Goal: Information Seeking & Learning: Check status

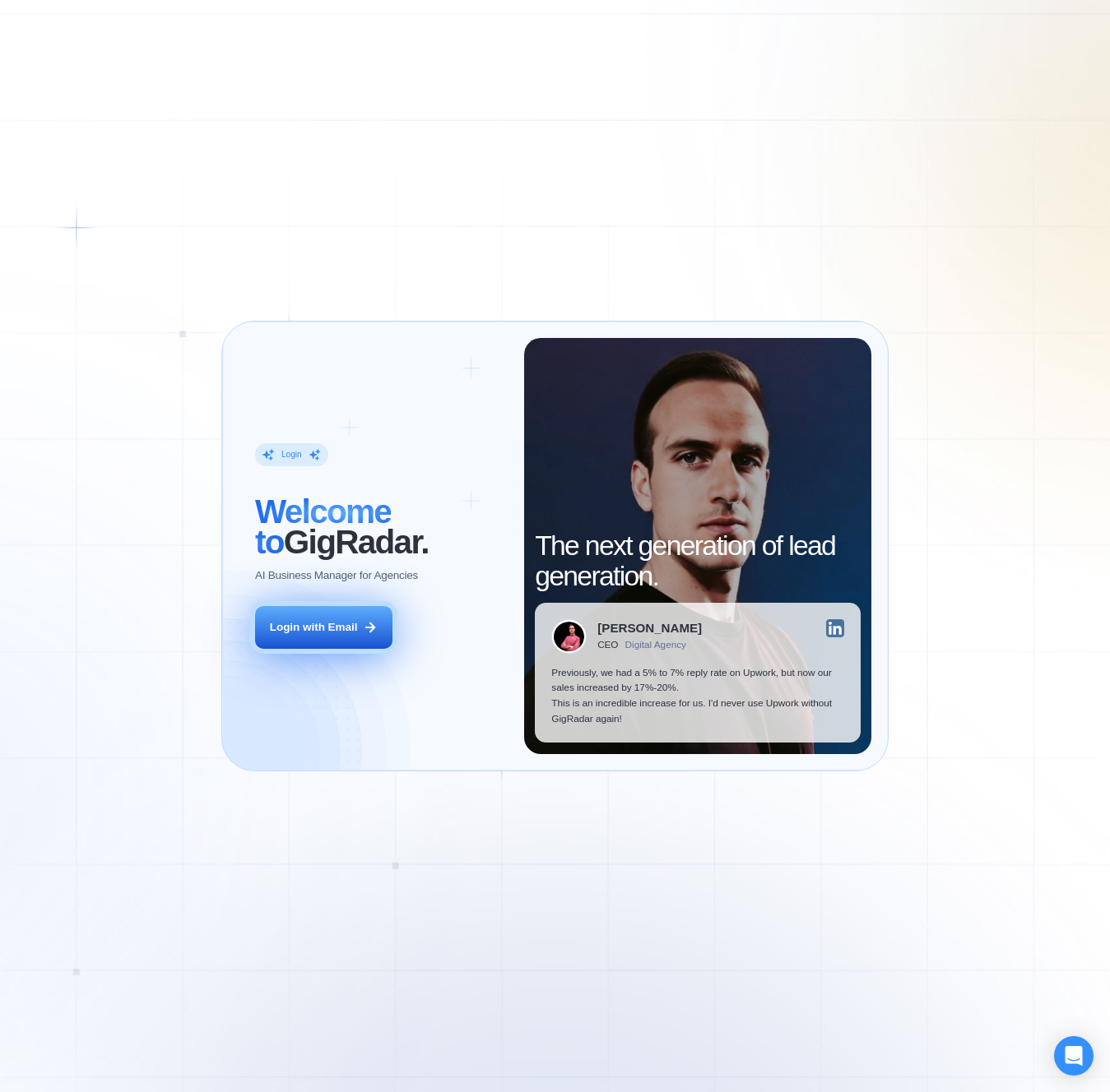
click at [292, 622] on div "Login with Email" at bounding box center [314, 628] width 88 height 16
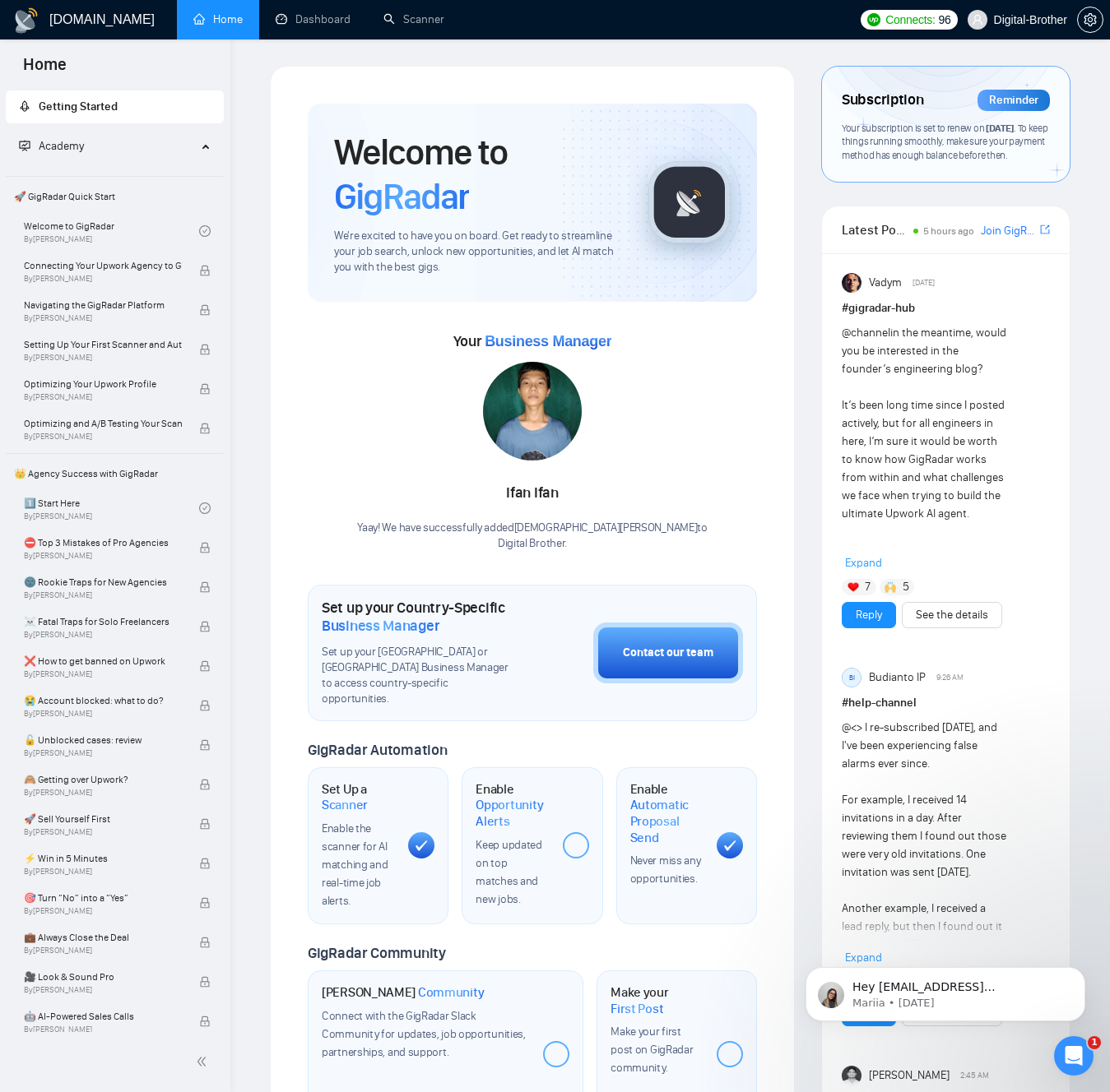
click at [260, 68] on div "Welcome to GigRadar We're excited to have you on board. Get ready to streamline…" at bounding box center [532, 1024] width 551 height 1916
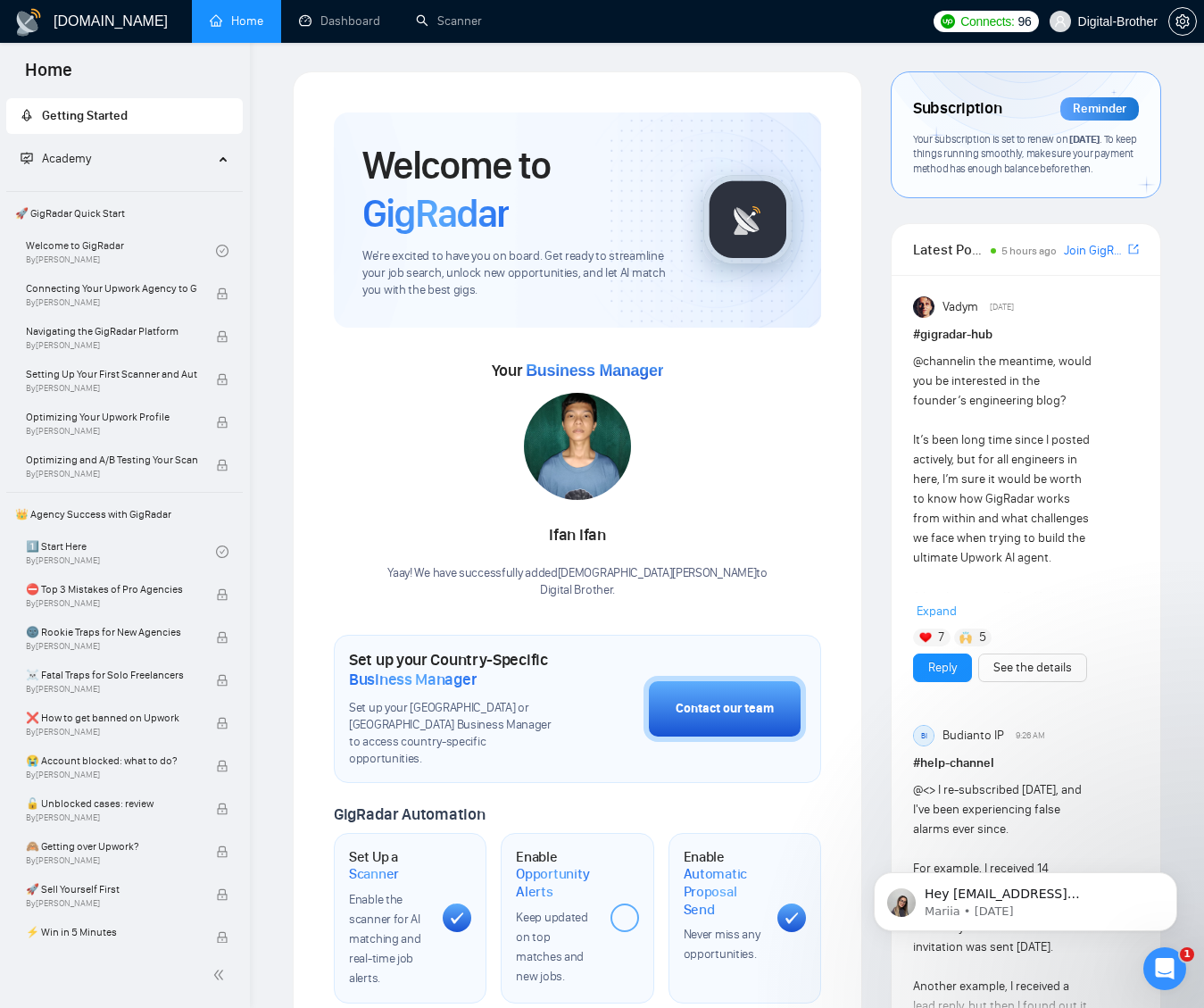
click at [948, 37] on div "Connects: 96 Digital-Brother" at bounding box center [1065, 21] width 263 height 43
click at [1156, 953] on div "Open Intercom Messenger" at bounding box center [1161, 965] width 59 height 59
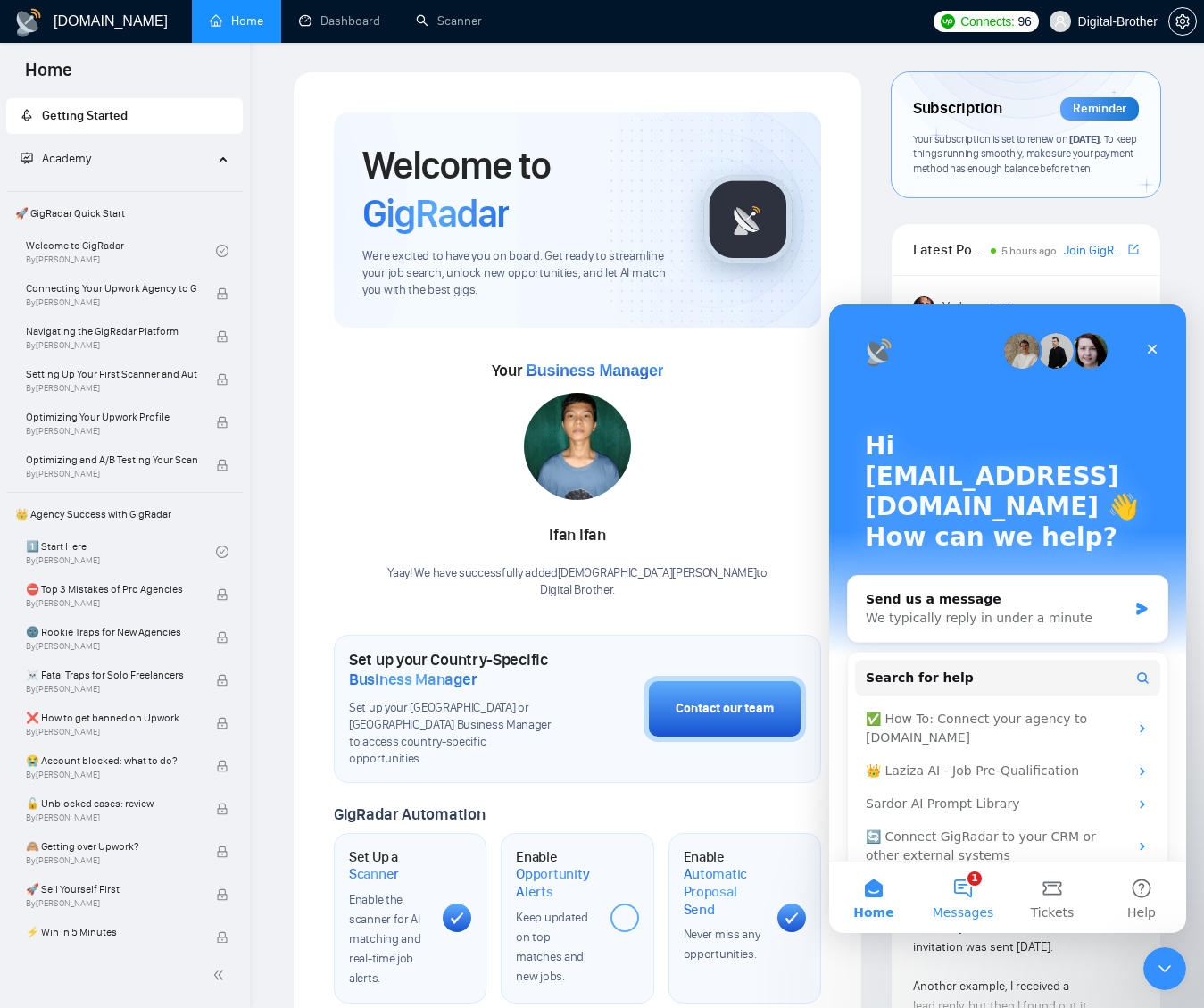
click at [954, 898] on button "1 Messages" at bounding box center [962, 897] width 90 height 71
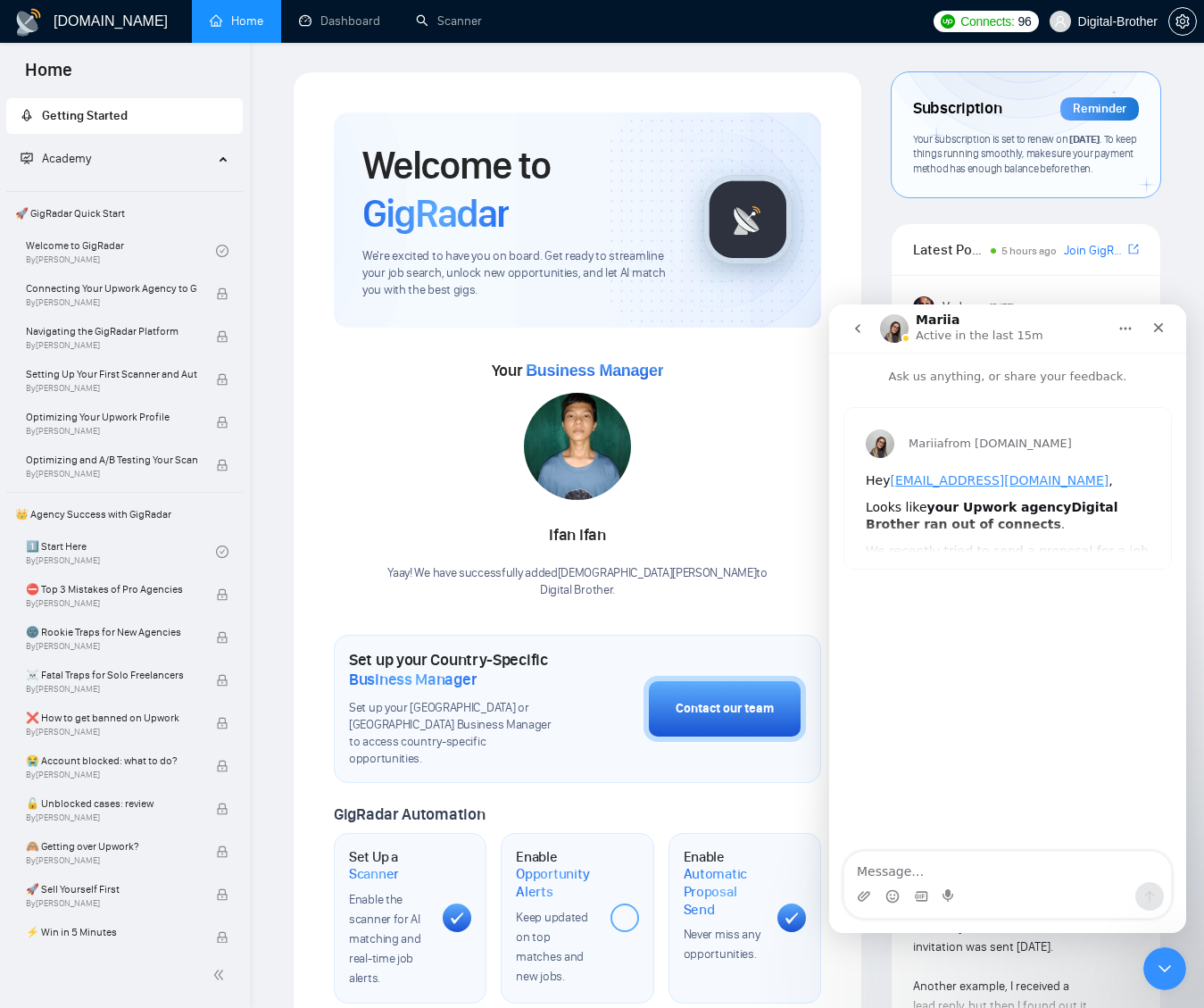
click at [1166, 334] on div "Close" at bounding box center [1159, 328] width 33 height 33
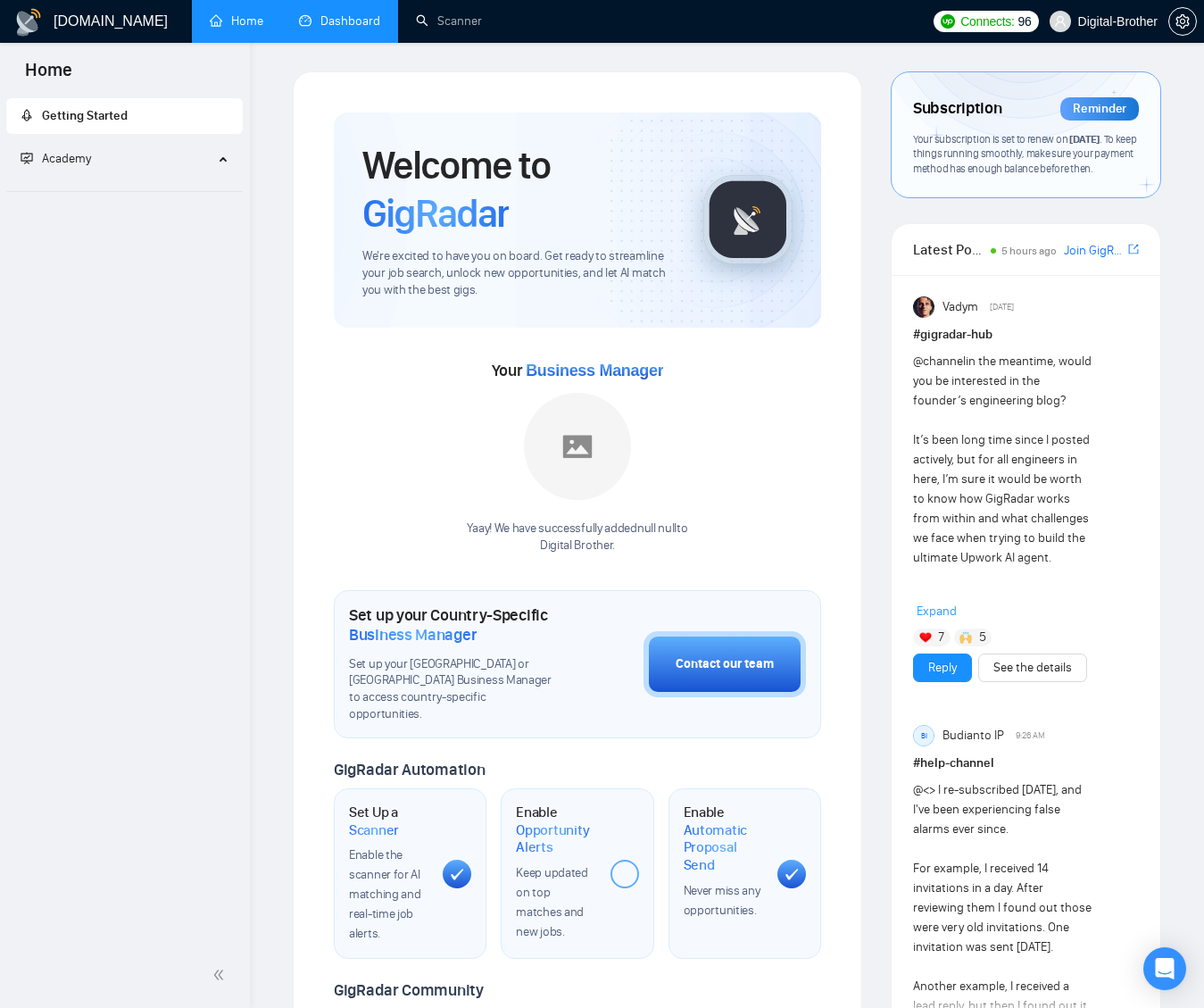
click at [340, 29] on link "Dashboard" at bounding box center [340, 21] width 81 height 15
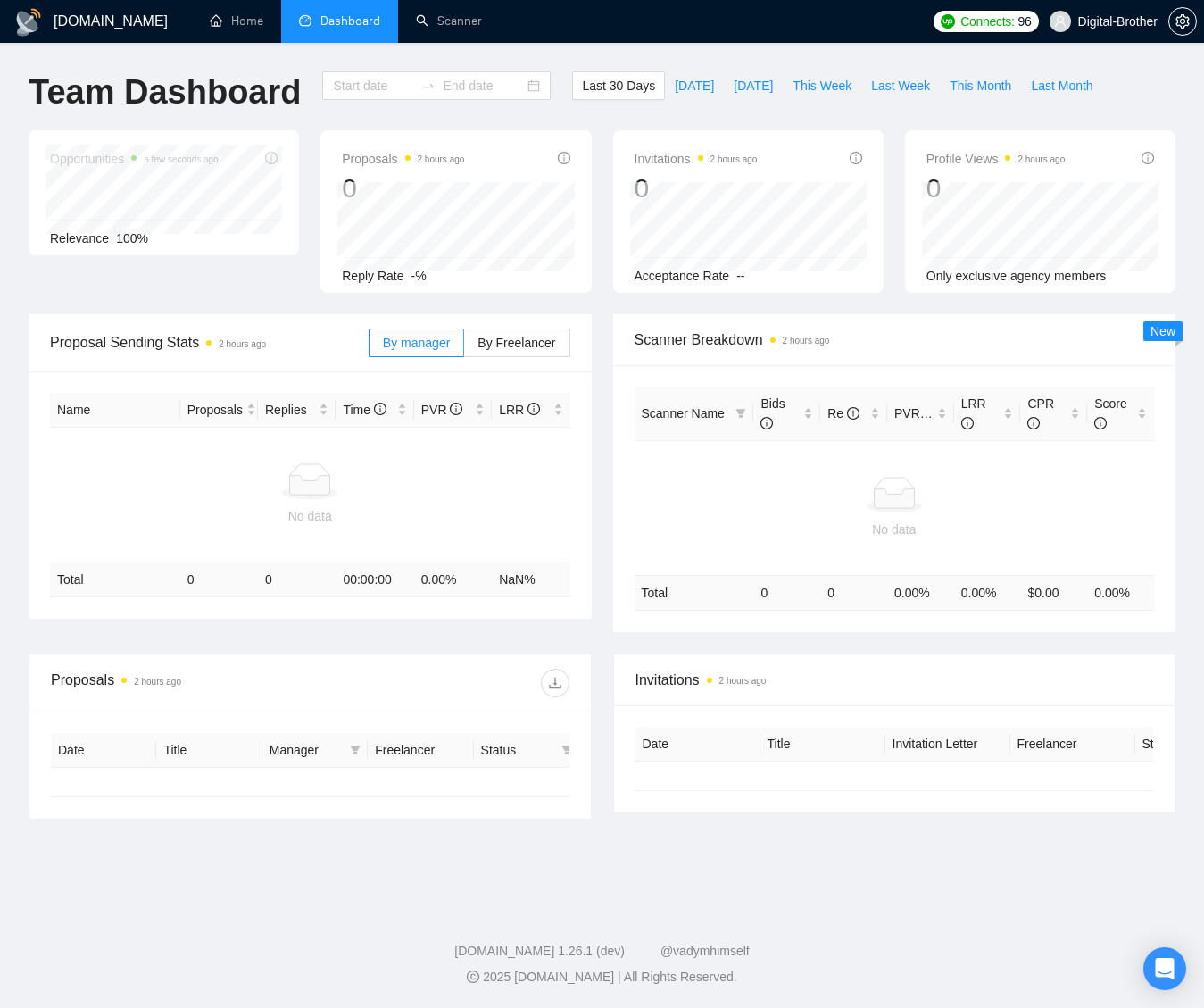
type input "[DATE]"
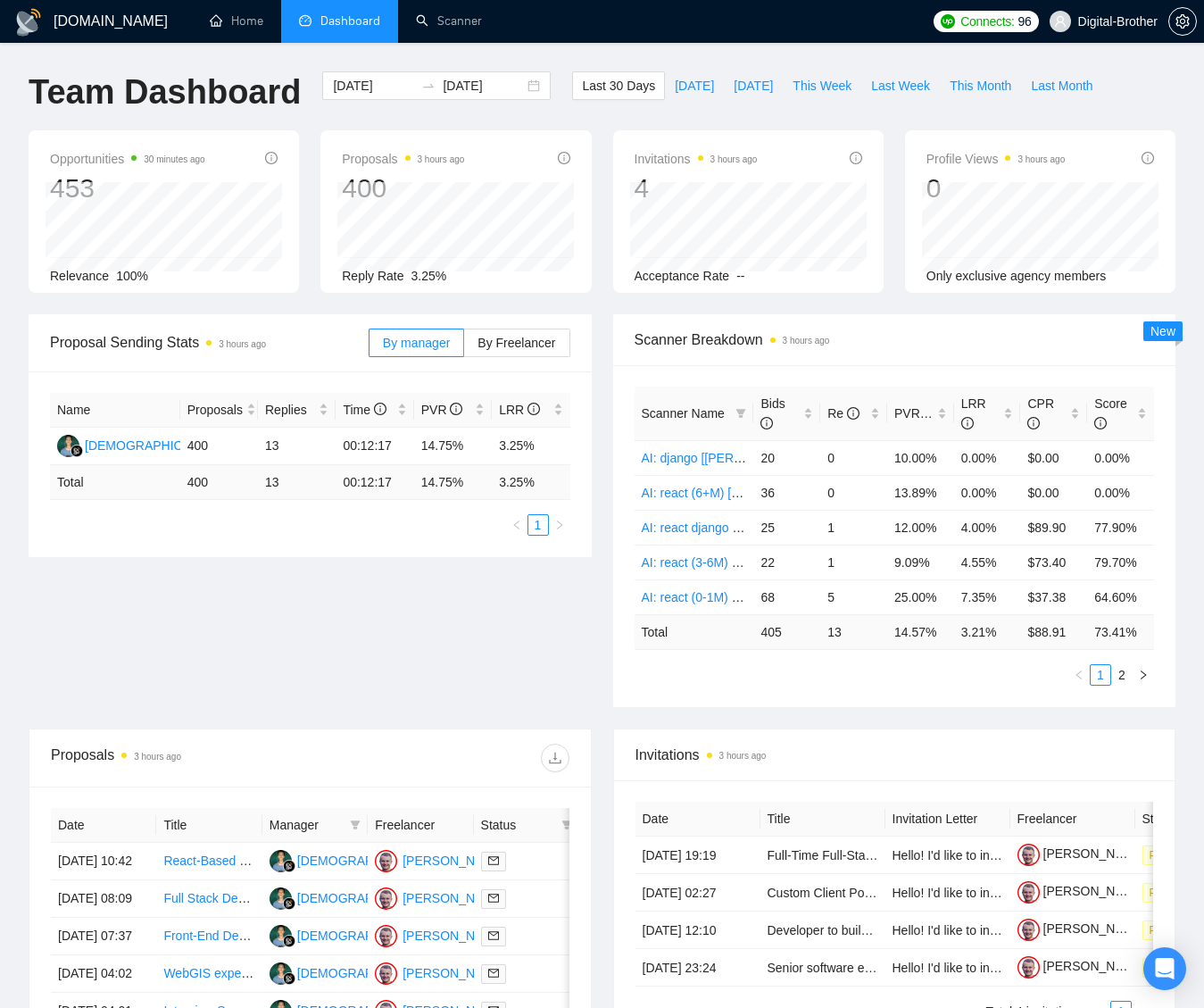
click at [162, 618] on div "Proposal Sending Stats 3 hours ago By manager By Freelancer Name Proposals Repl…" at bounding box center [602, 521] width 1169 height 414
click at [905, 87] on span "Last Week" at bounding box center [900, 86] width 59 height 20
type input "[DATE]"
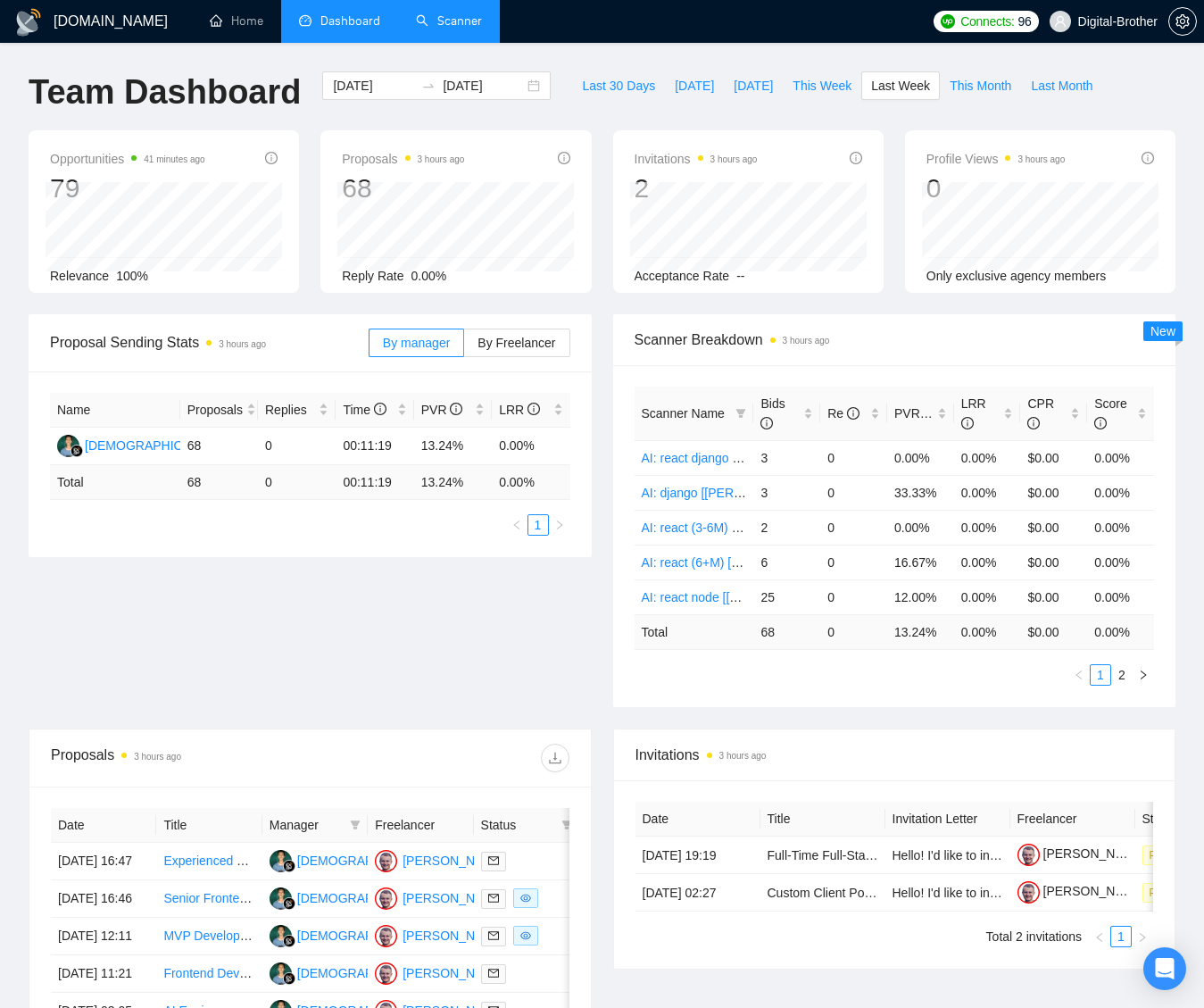
click at [447, 29] on link "Scanner" at bounding box center [449, 21] width 66 height 15
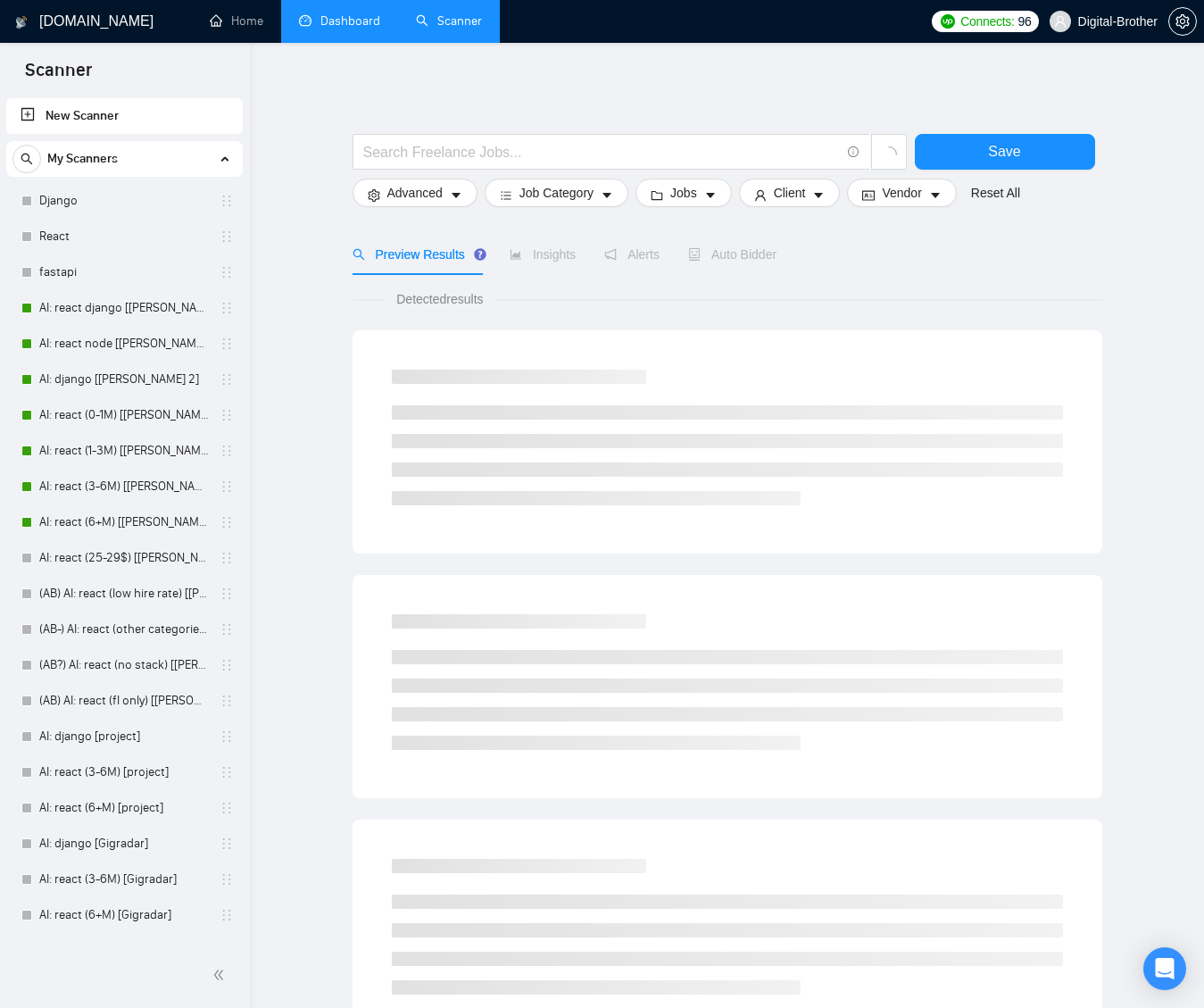
click at [350, 27] on link "Dashboard" at bounding box center [340, 21] width 81 height 15
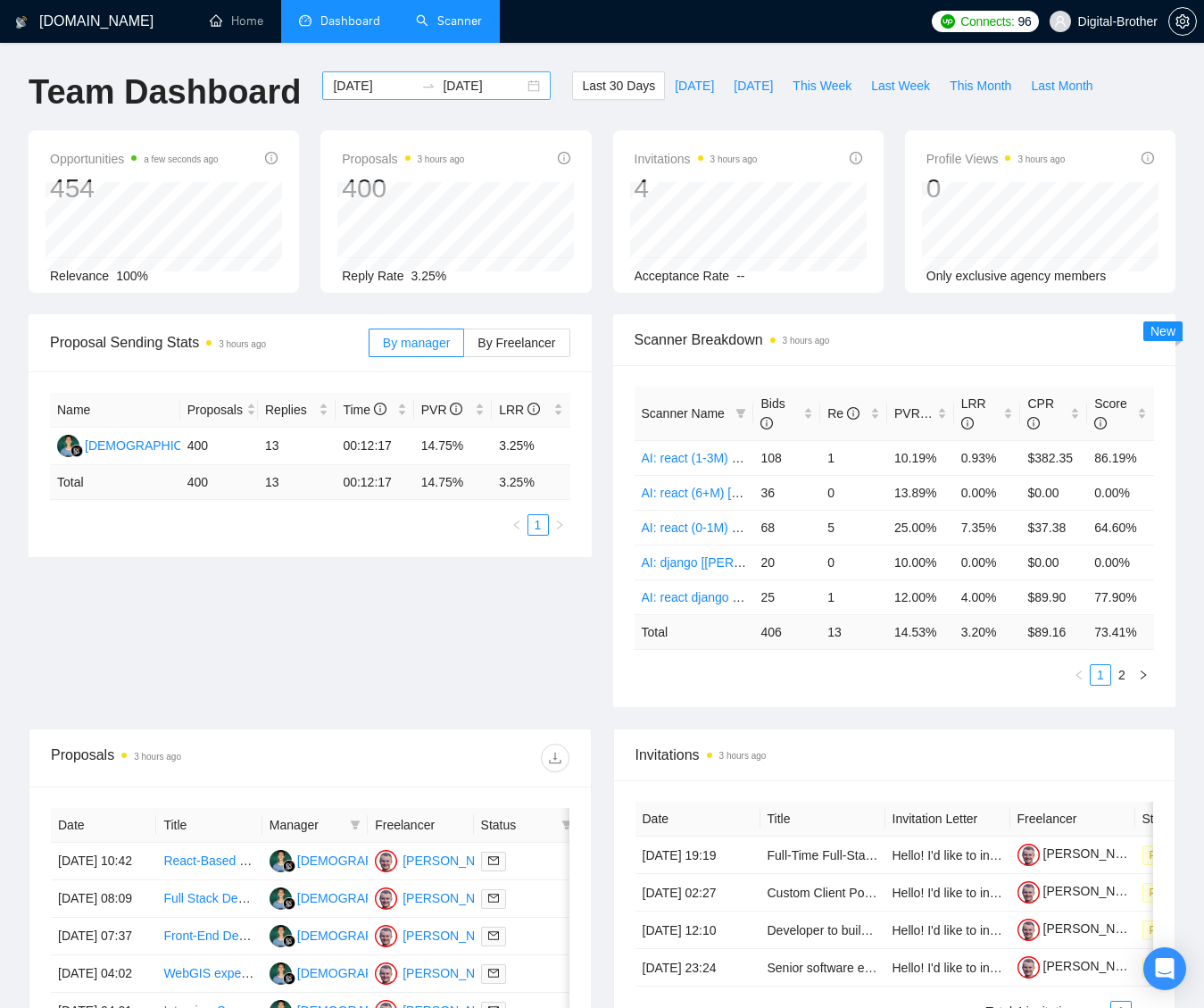
click at [465, 96] on div "[DATE] [DATE]" at bounding box center [436, 86] width 229 height 29
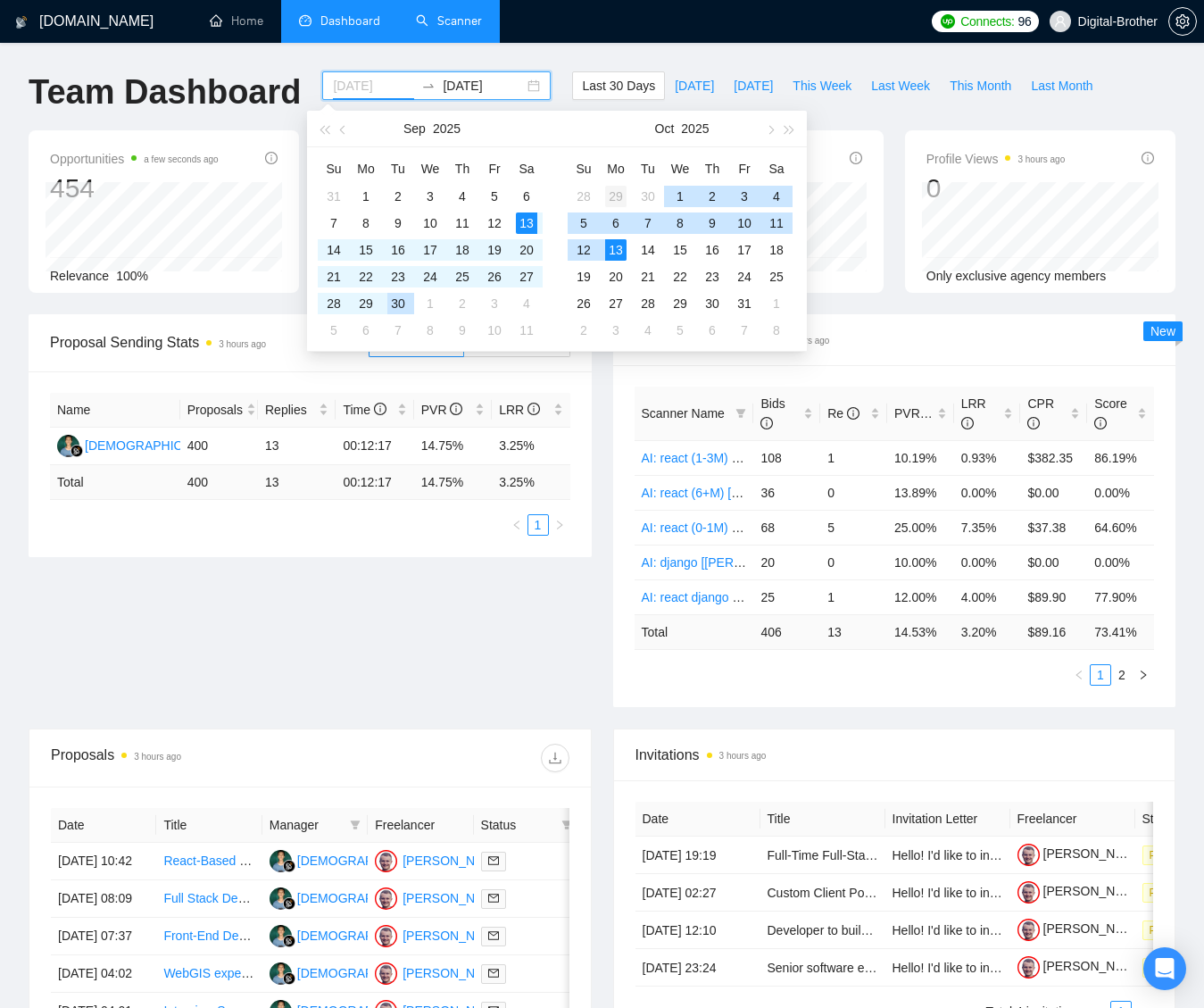
type input "[DATE]"
click at [615, 195] on div "29" at bounding box center [616, 196] width 22 height 22
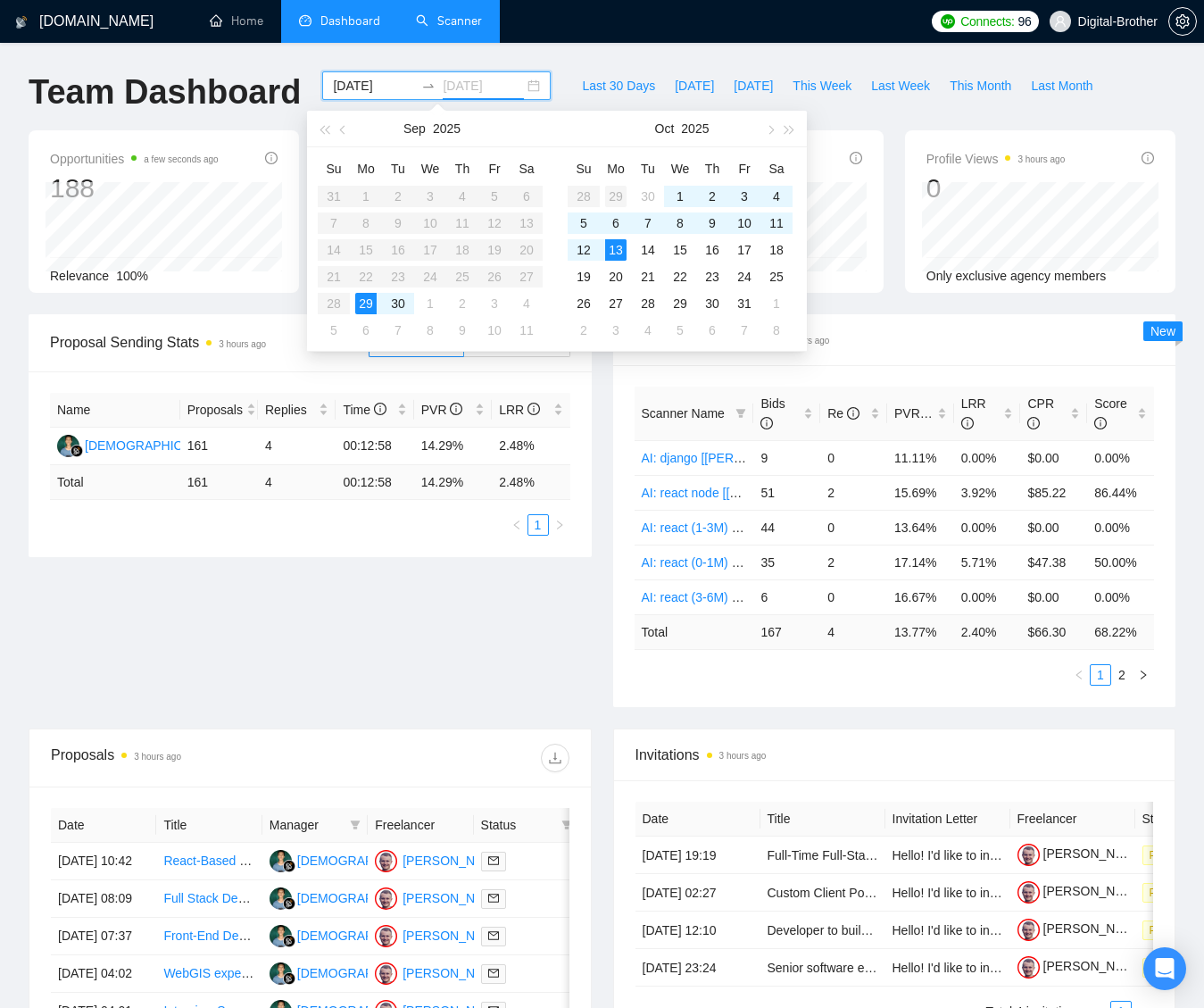
click at [613, 189] on div "29" at bounding box center [616, 196] width 22 height 22
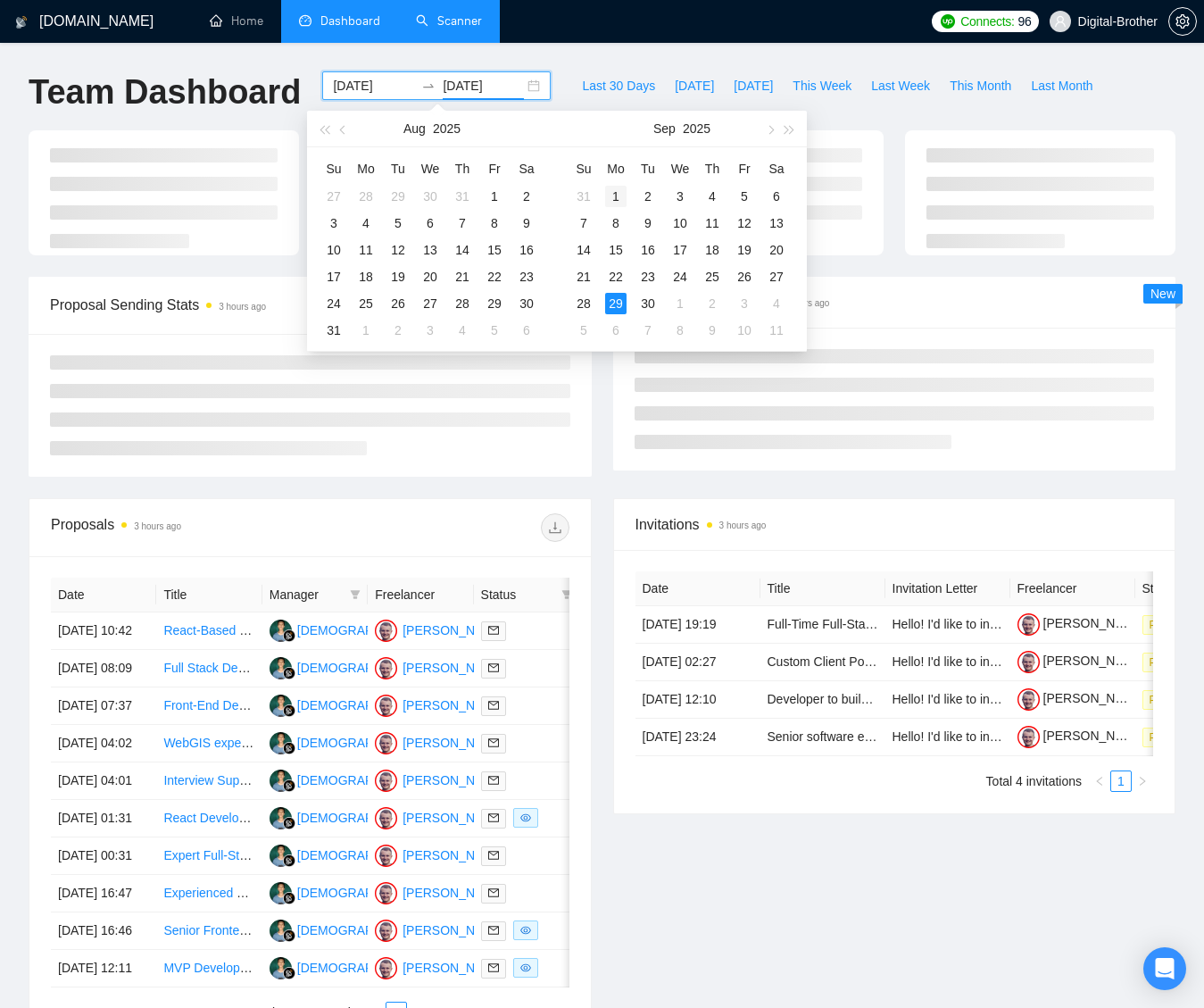
type input "[DATE]"
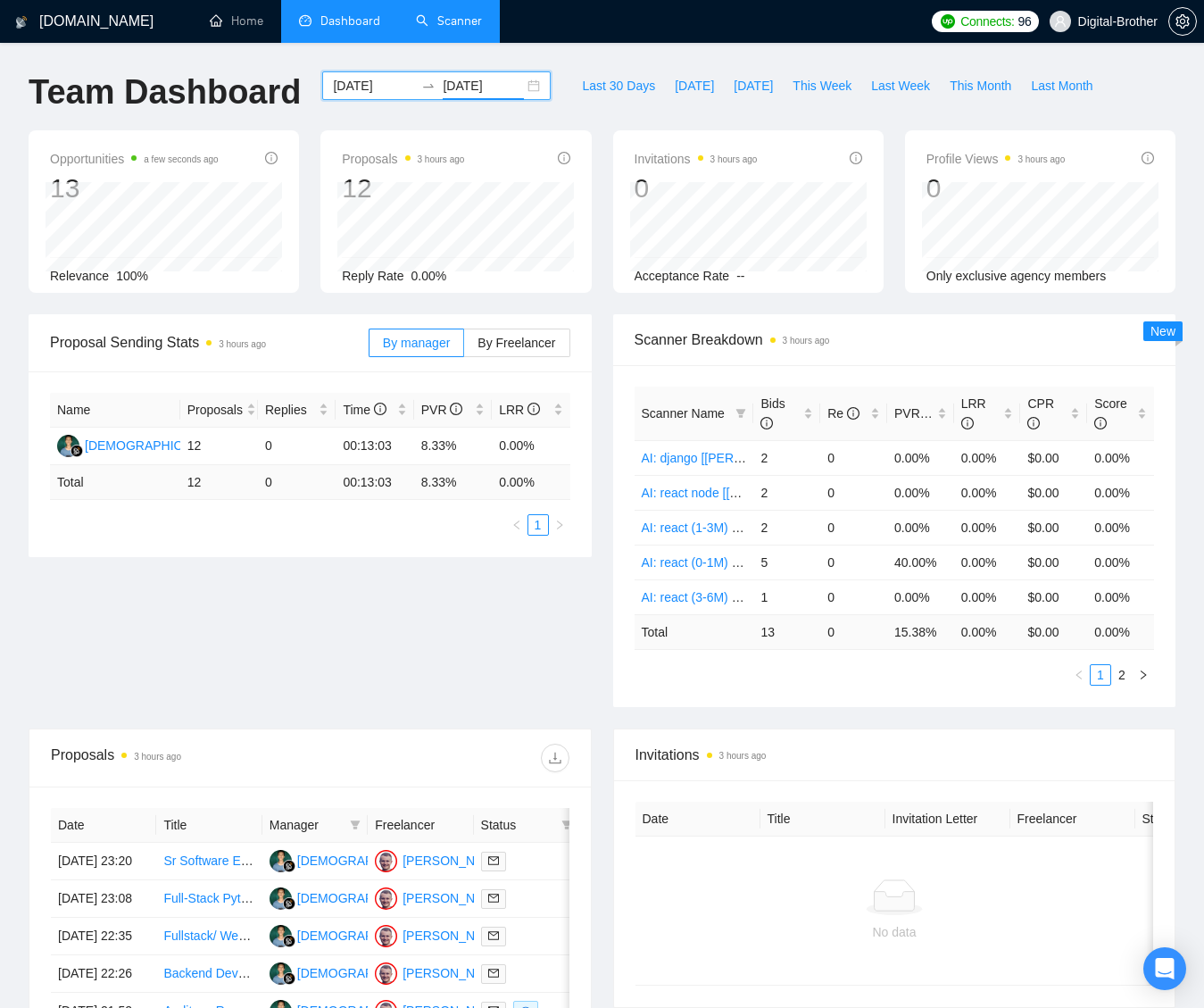
click at [357, 92] on input "[DATE]" at bounding box center [374, 86] width 81 height 20
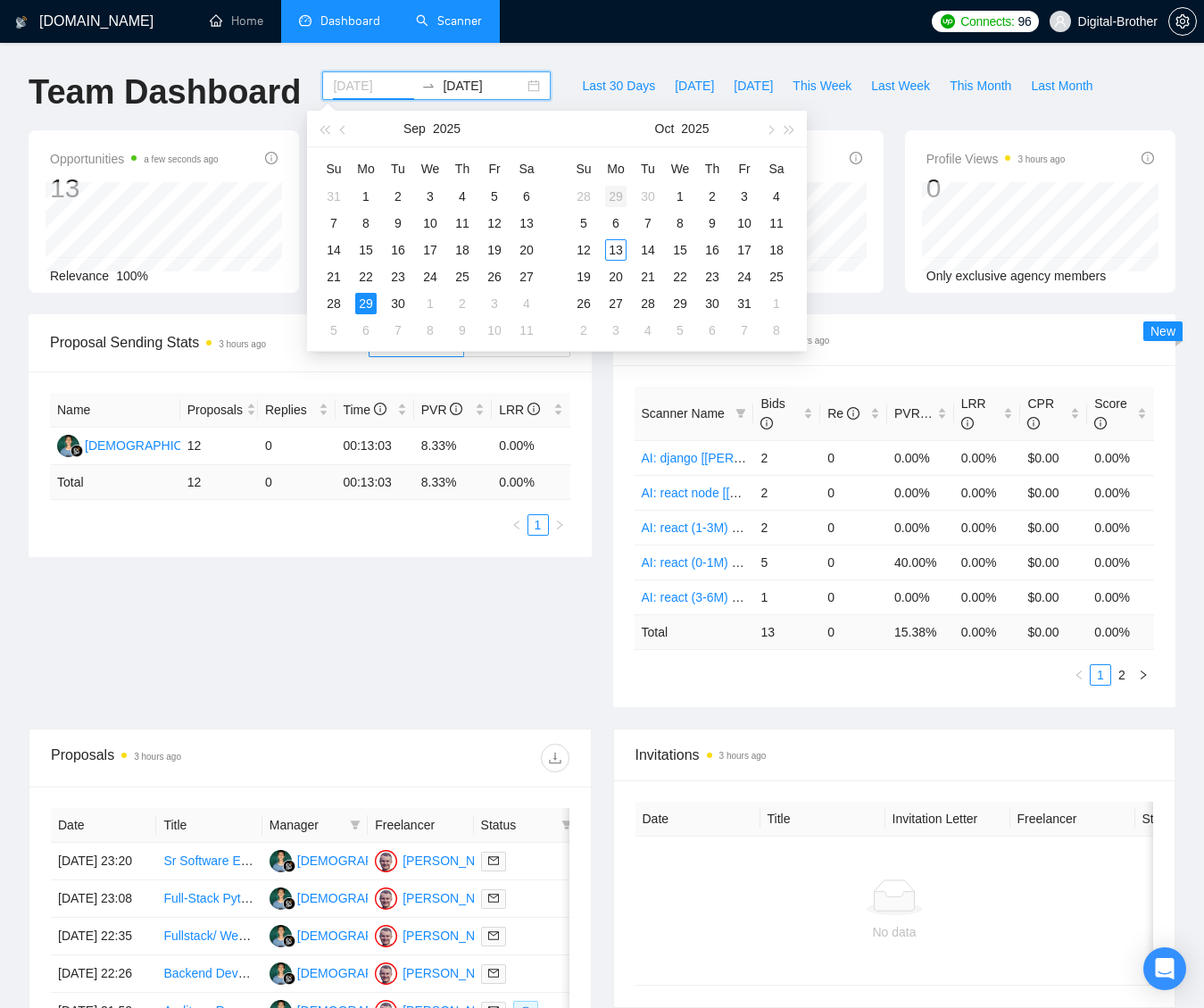
type input "[DATE]"
click at [617, 191] on div "29" at bounding box center [616, 196] width 22 height 22
type input "[DATE]"
click at [737, 190] on div "3" at bounding box center [744, 196] width 22 height 22
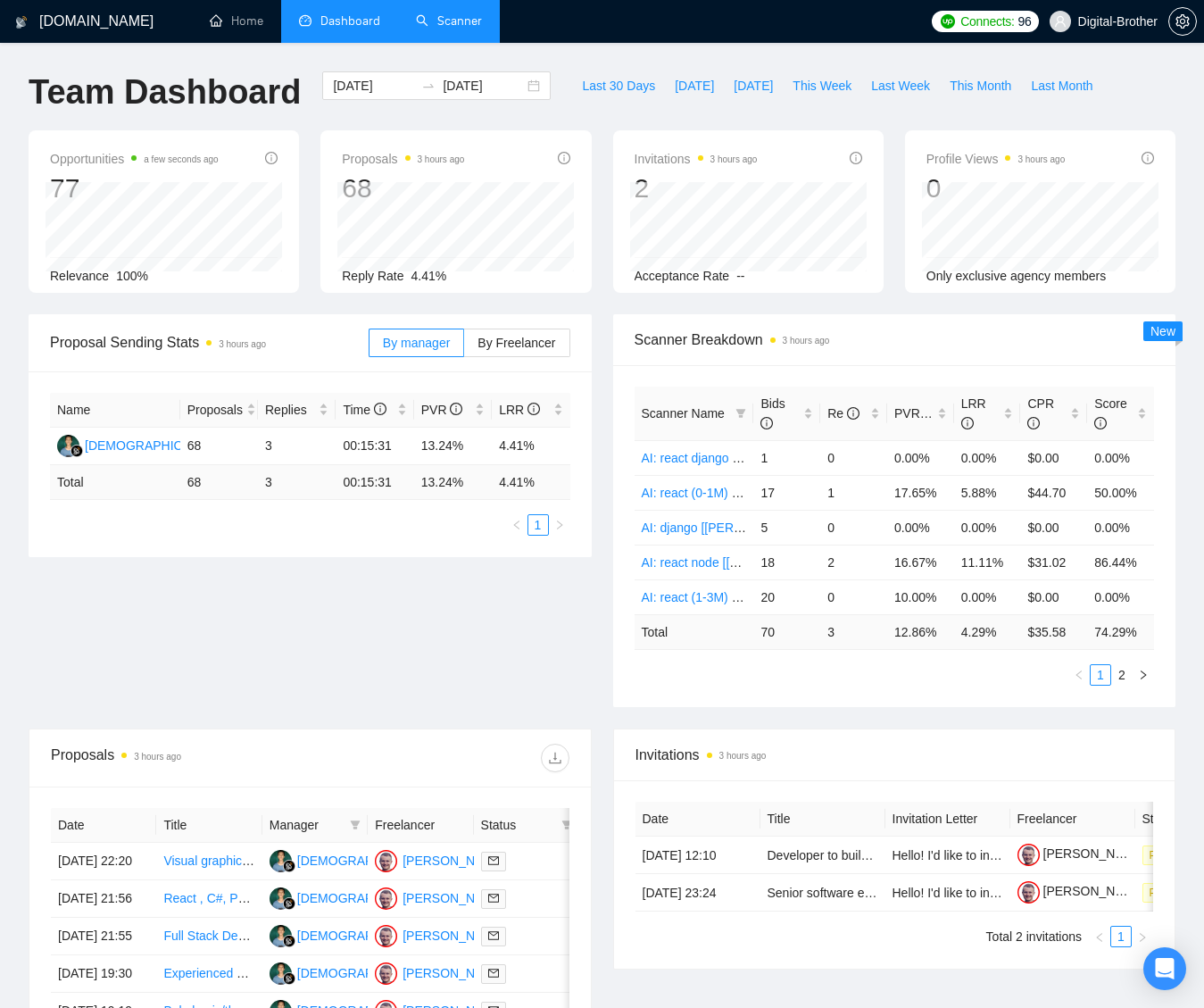
click at [388, 572] on div "Proposal Sending Stats 3 hours ago By manager By Freelancer Name Proposals Repl…" at bounding box center [602, 521] width 1169 height 414
click at [333, 90] on input "[DATE]" at bounding box center [374, 86] width 81 height 20
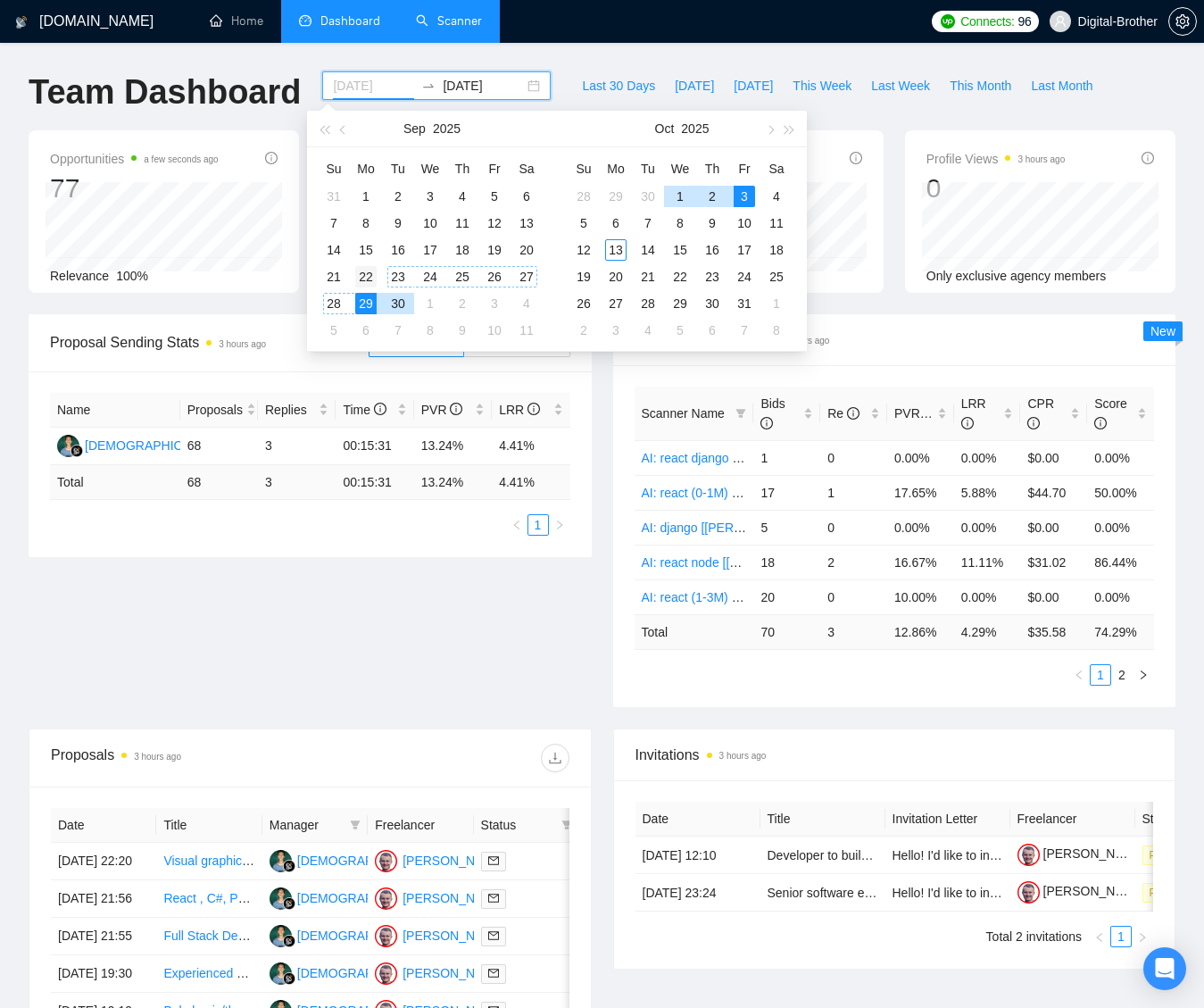
type input "[DATE]"
click at [369, 279] on div "22" at bounding box center [366, 277] width 22 height 22
type input "[DATE]"
click at [488, 300] on div "3" at bounding box center [495, 304] width 22 height 22
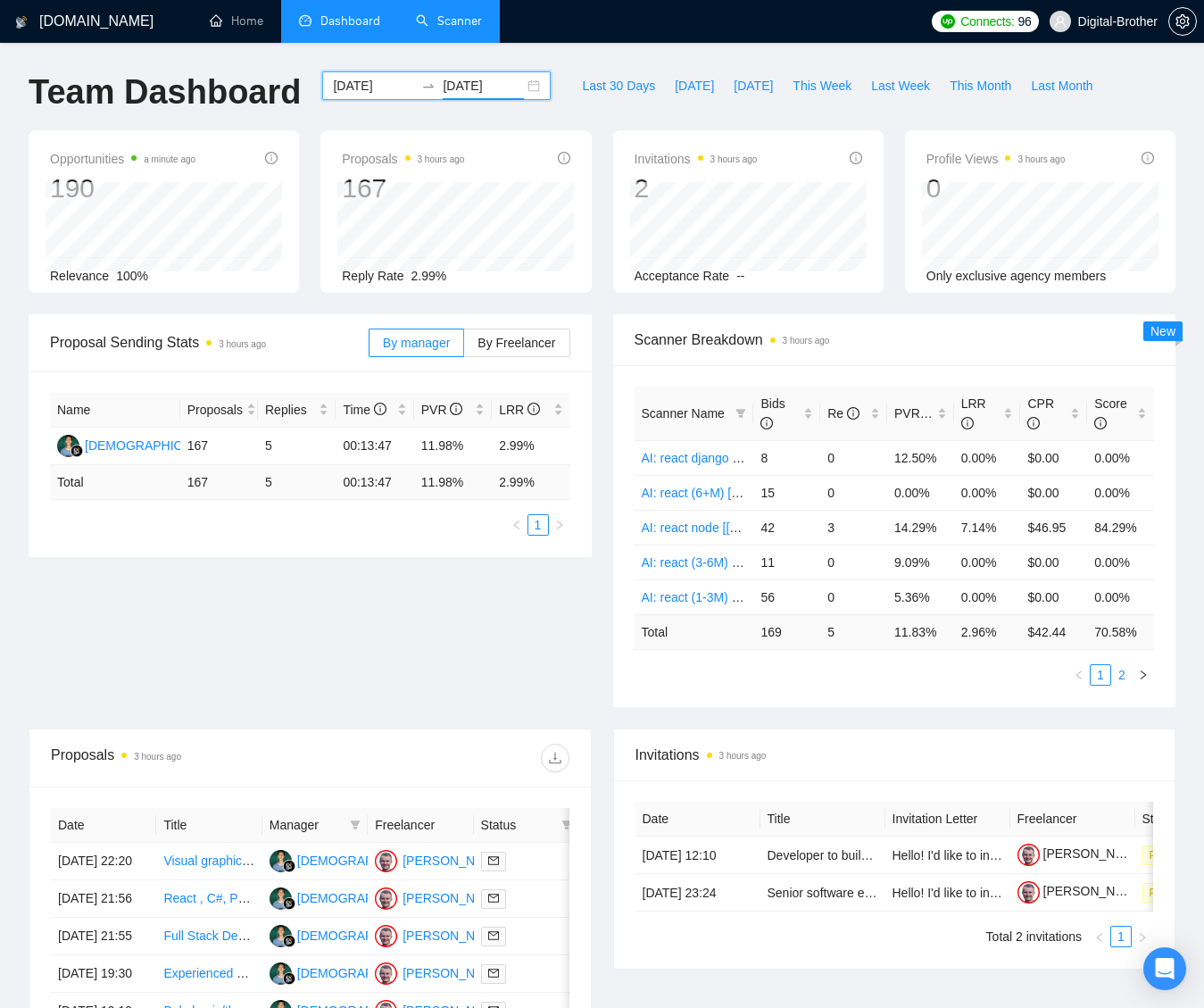
click at [1123, 675] on link "2" at bounding box center [1122, 675] width 20 height 20
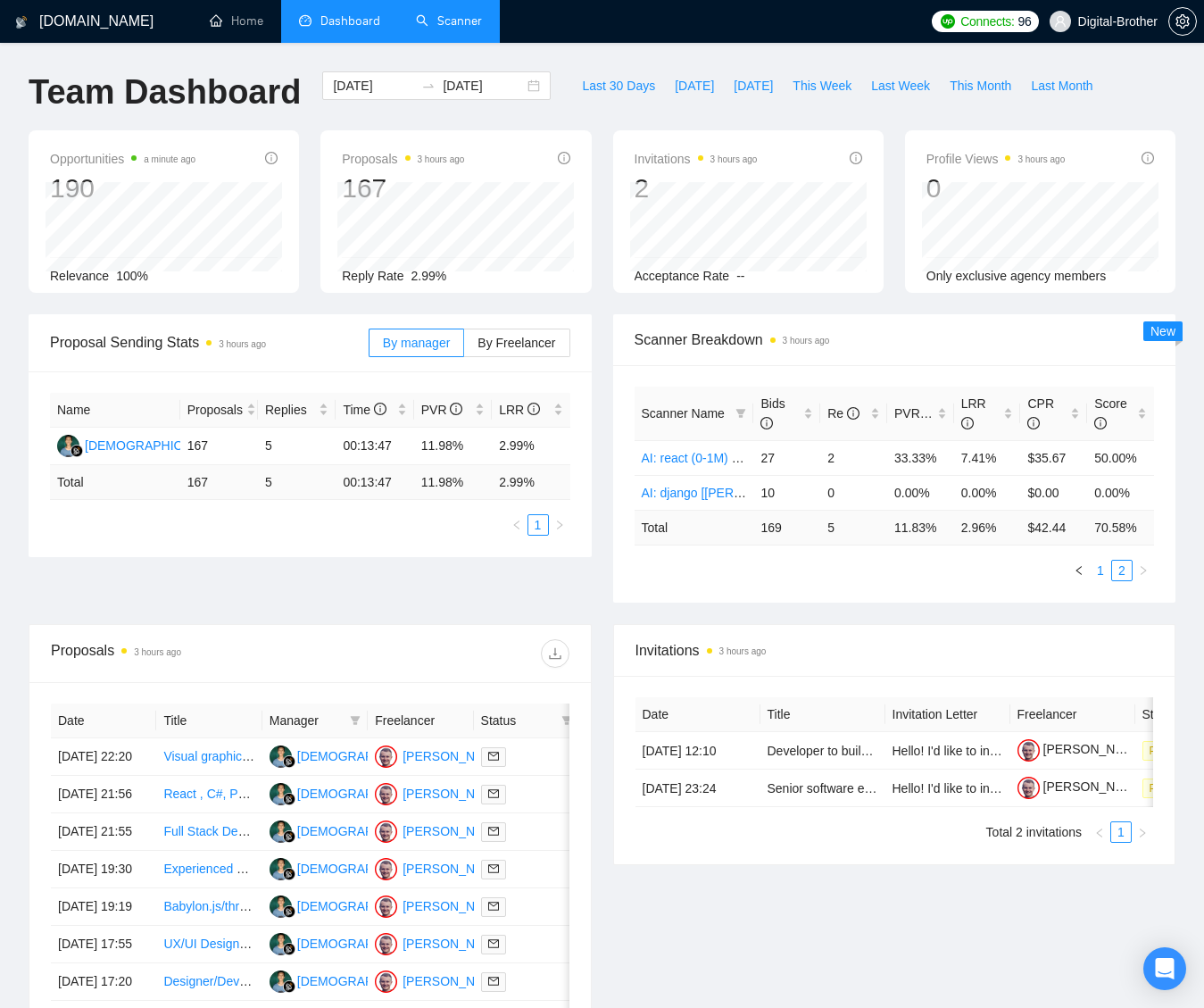
click at [1100, 568] on link "1" at bounding box center [1101, 571] width 20 height 20
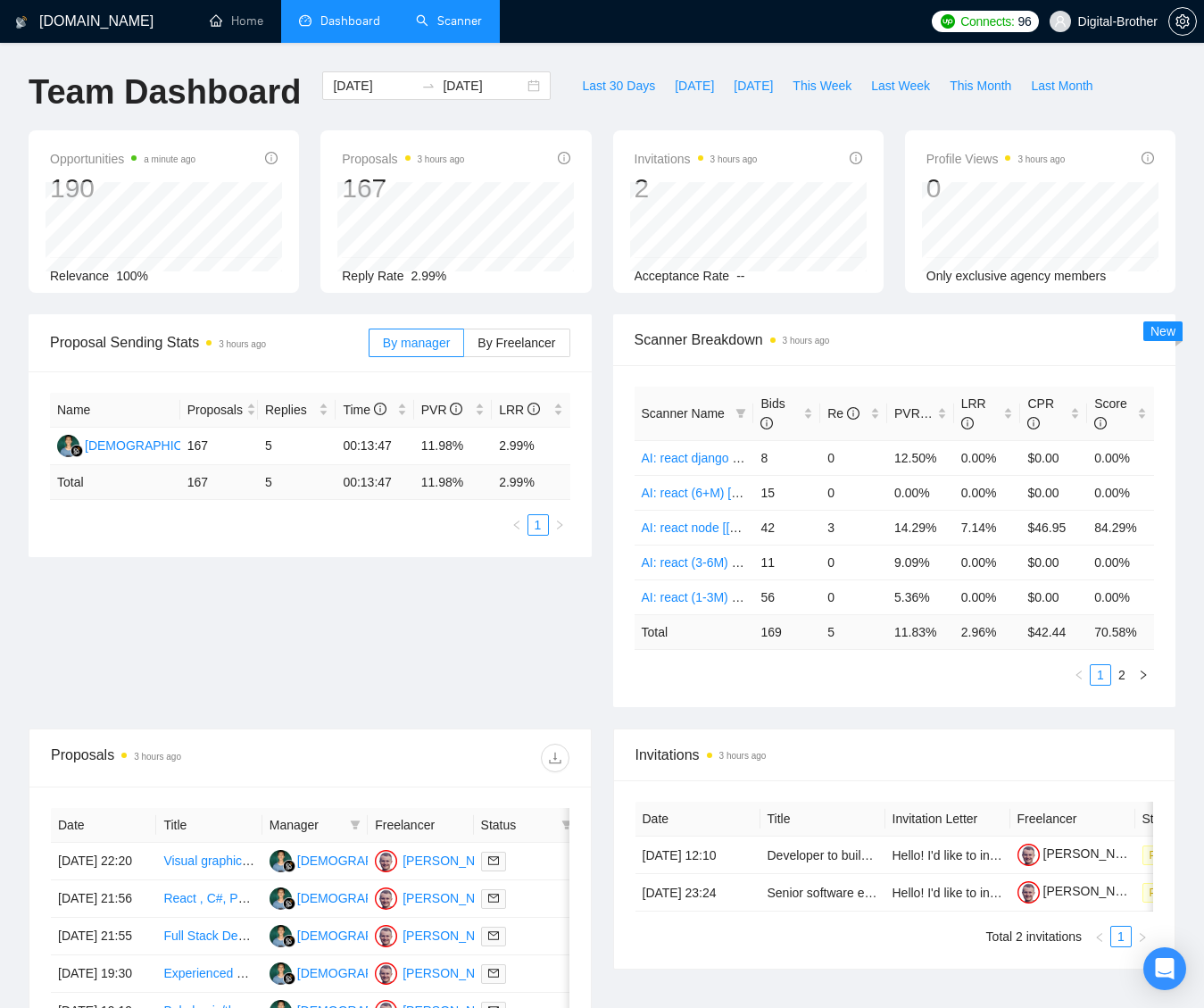
click at [569, 573] on div "Proposal Sending Stats 3 hours ago By manager By Freelancer Name Proposals Repl…" at bounding box center [602, 521] width 1169 height 414
click at [371, 80] on input "[DATE]" at bounding box center [374, 86] width 81 height 20
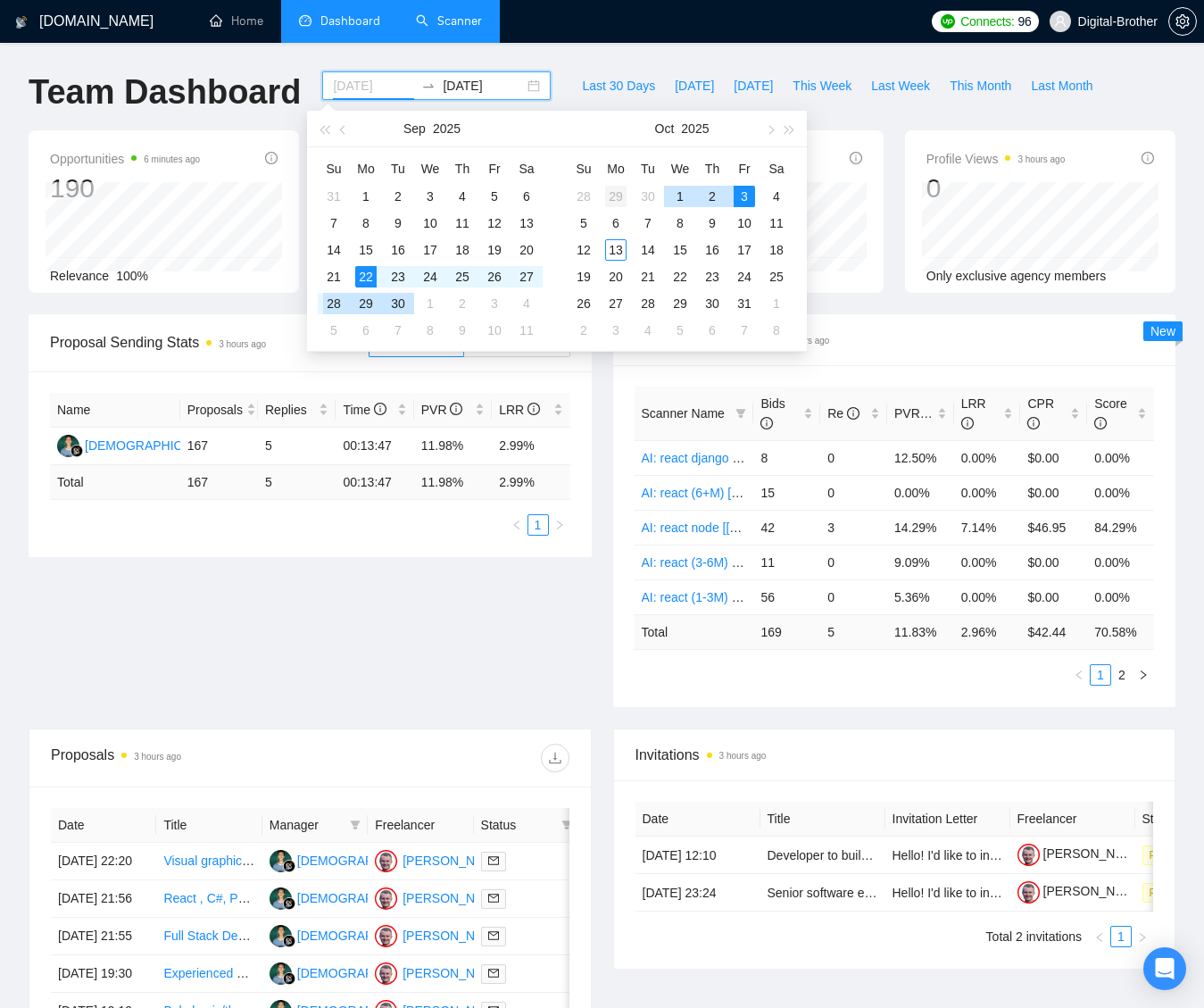
type input "[DATE]"
click at [620, 194] on div "29" at bounding box center [616, 196] width 22 height 22
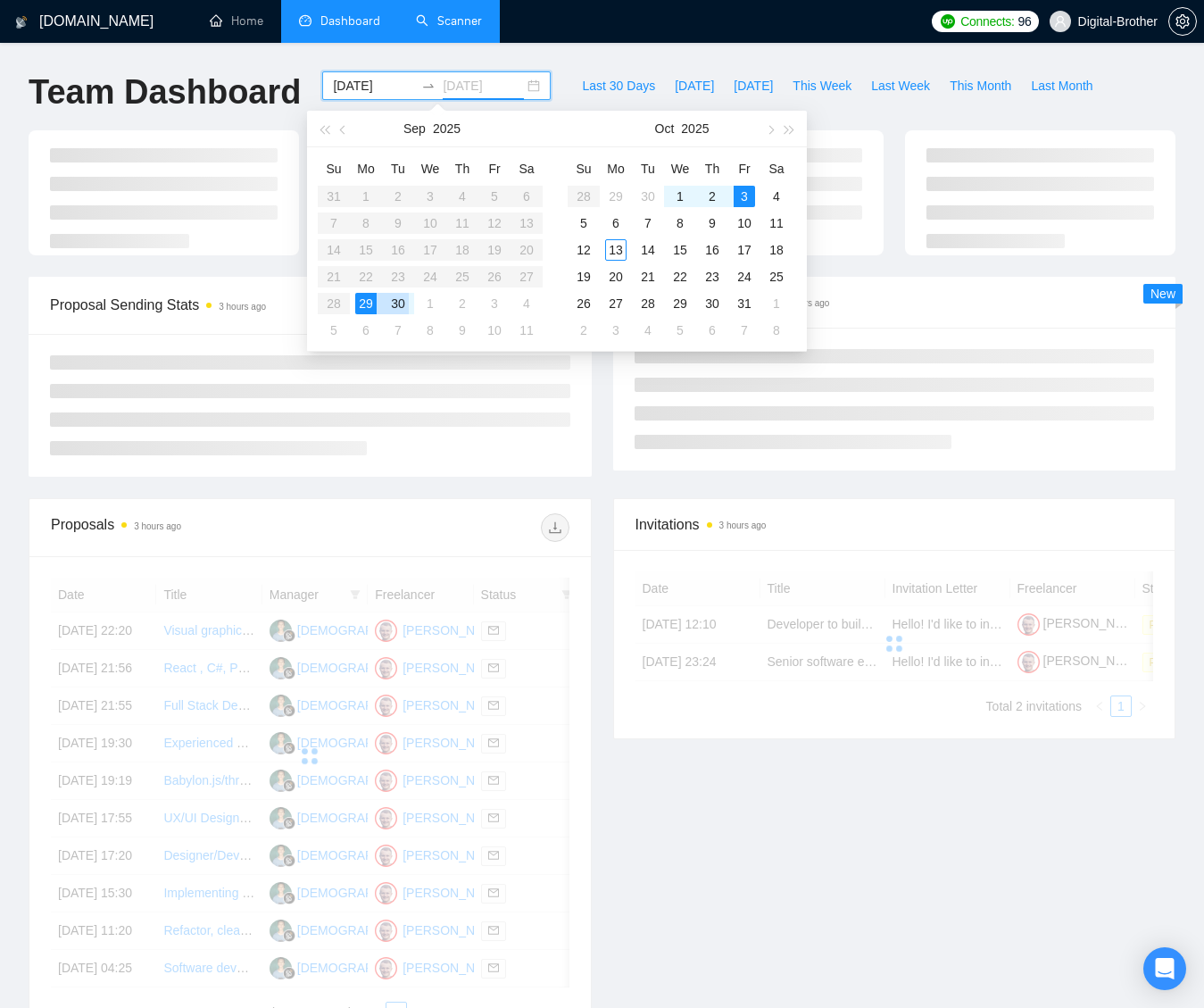
type input "[DATE]"
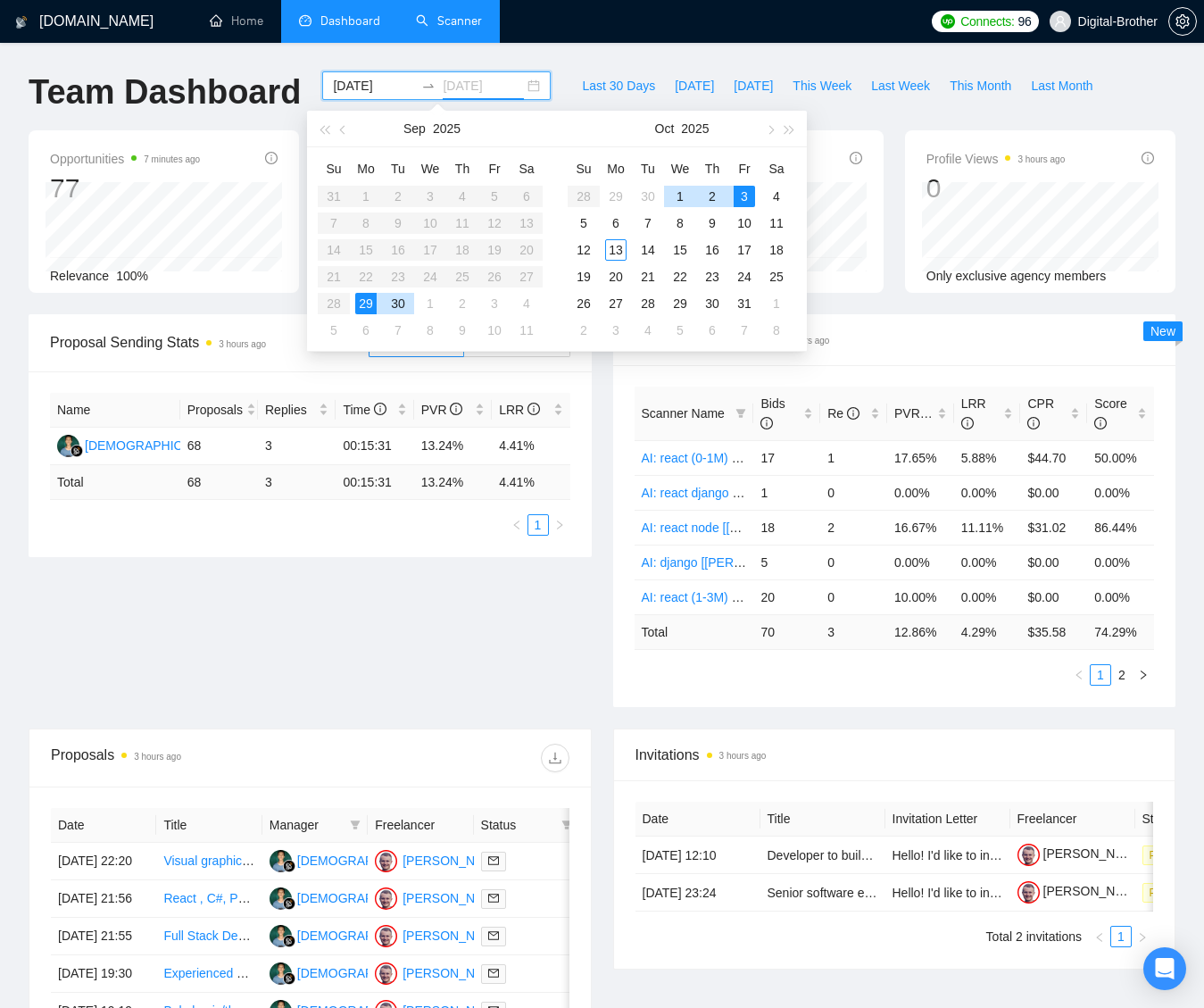
click at [741, 198] on div "3" at bounding box center [744, 196] width 22 height 22
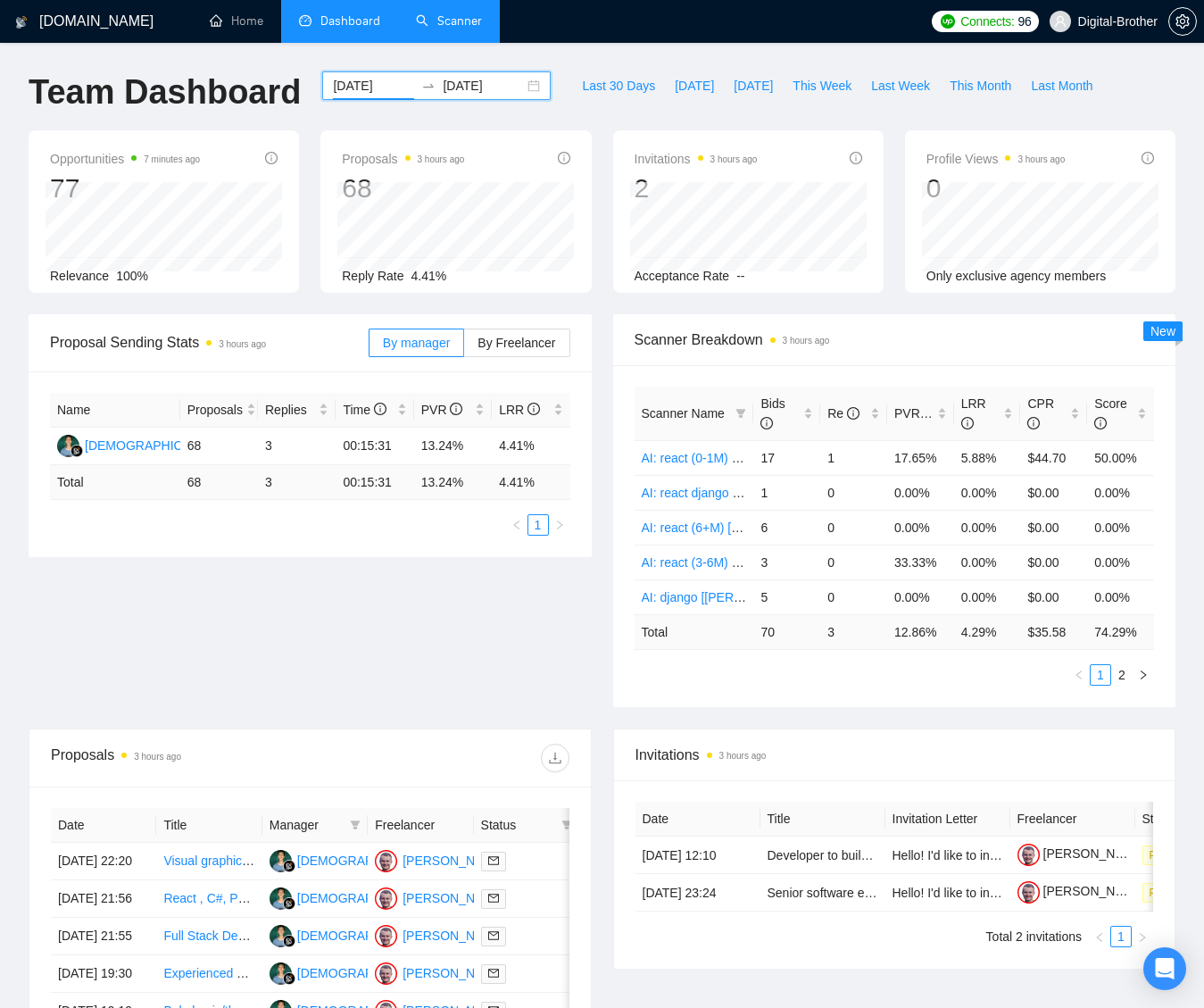
click at [374, 84] on input "[DATE]" at bounding box center [374, 86] width 81 height 20
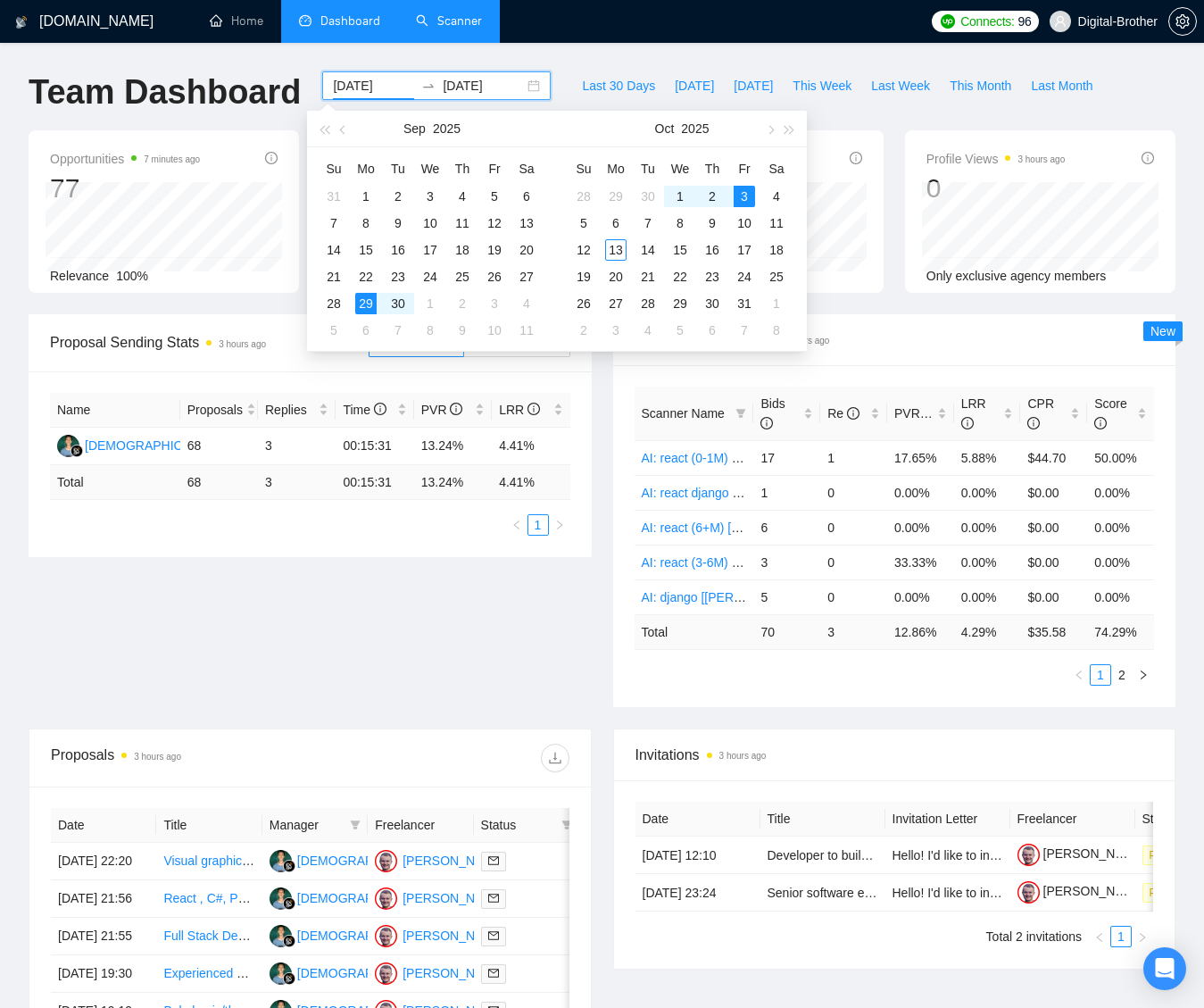
click at [390, 603] on div "Proposal Sending Stats 3 hours ago By manager By Freelancer Name Proposals Repl…" at bounding box center [602, 521] width 1169 height 414
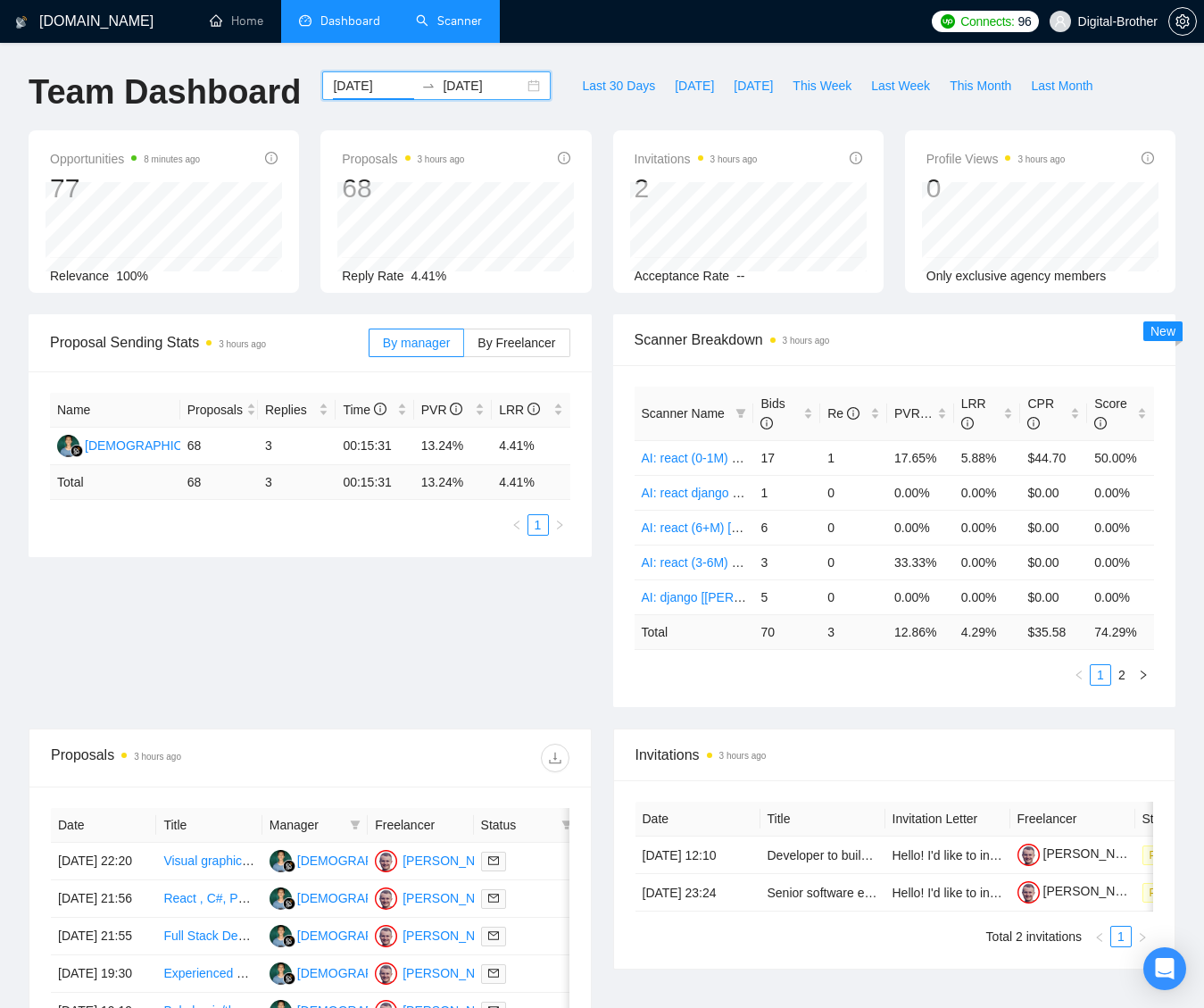
click at [358, 81] on input "[DATE]" at bounding box center [374, 86] width 81 height 20
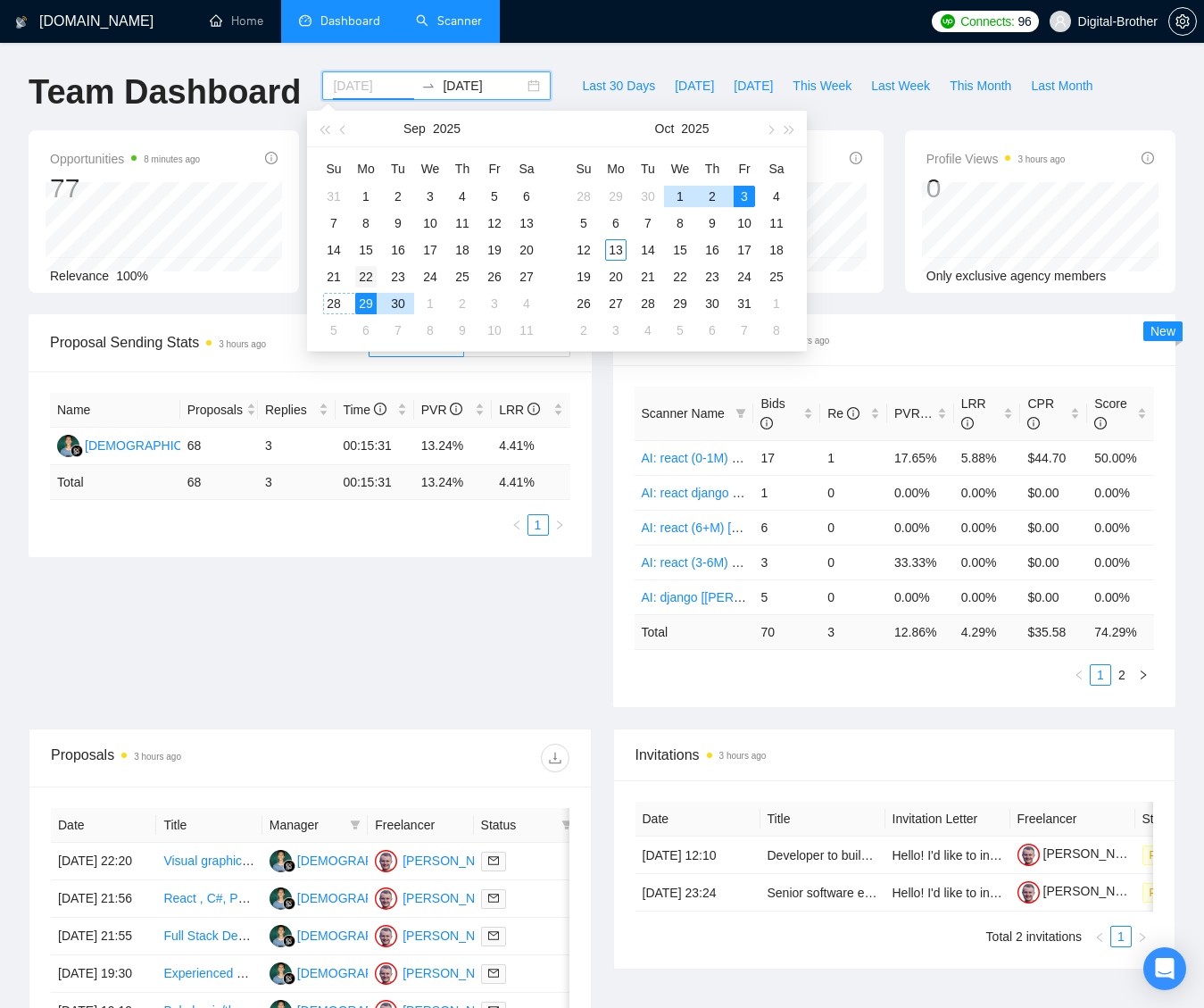
type input "[DATE]"
click at [359, 281] on div "22" at bounding box center [366, 277] width 22 height 22
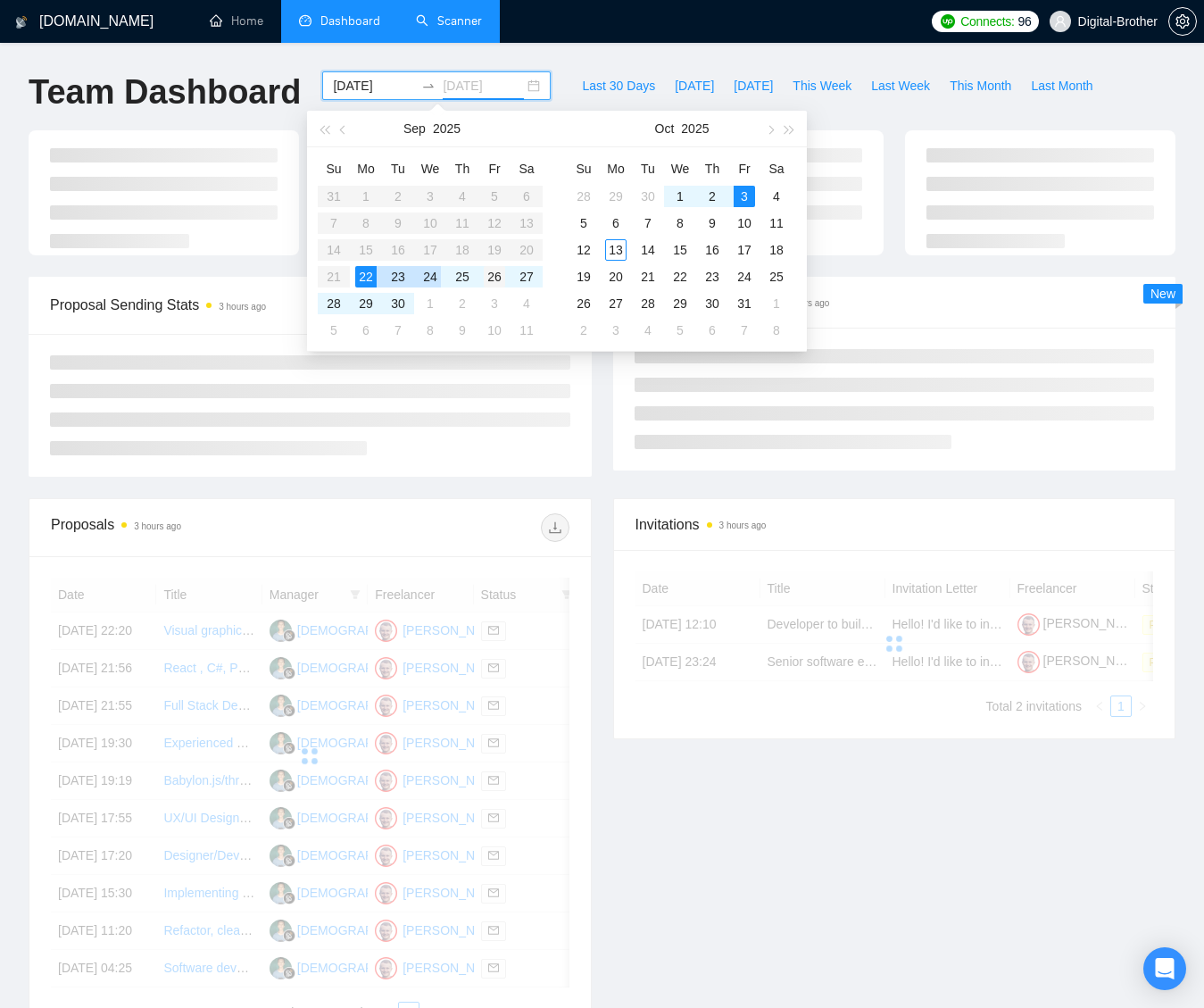
type input "[DATE]"
click at [499, 275] on div "26" at bounding box center [495, 277] width 22 height 22
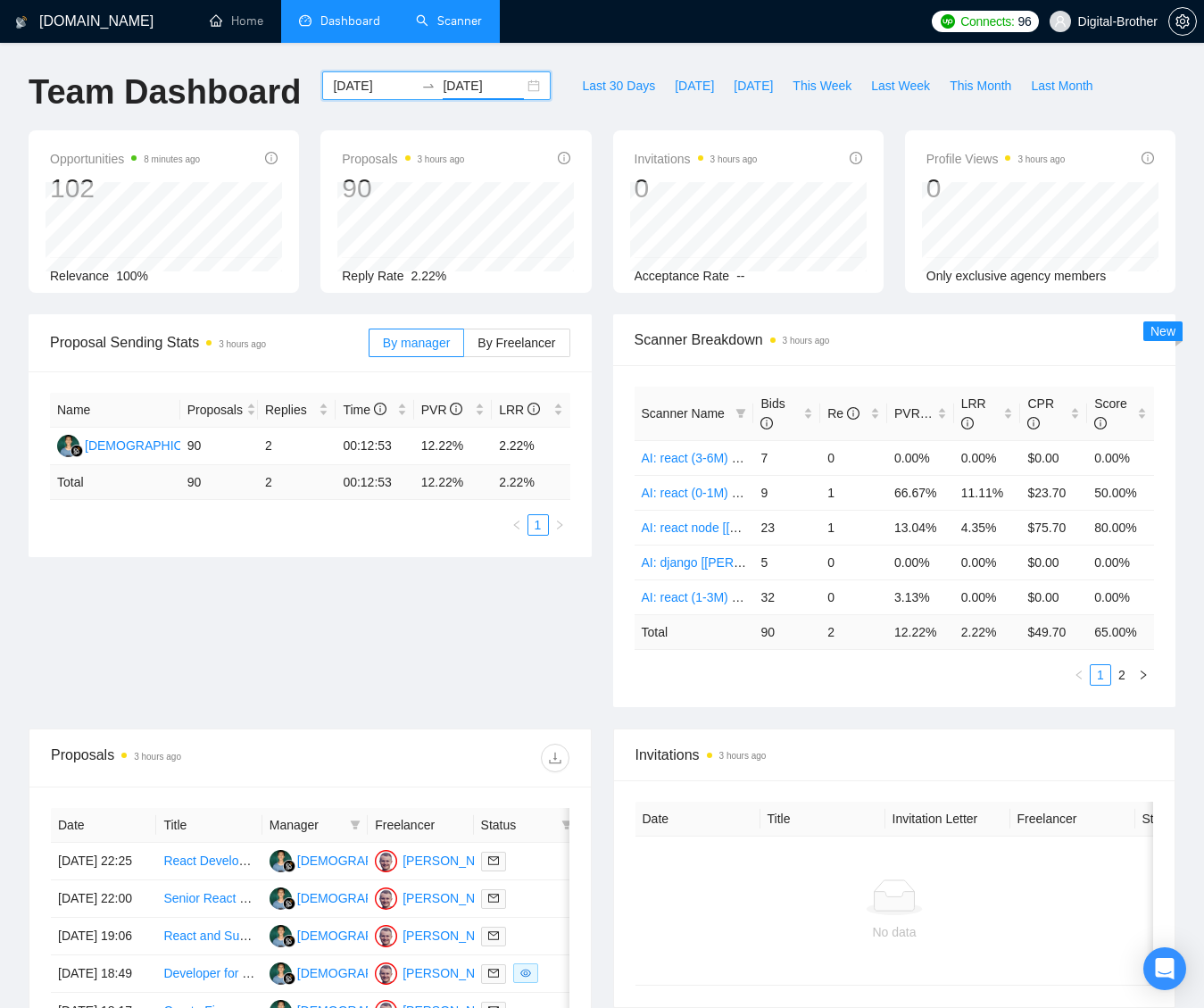
click at [348, 83] on input "[DATE]" at bounding box center [374, 86] width 81 height 20
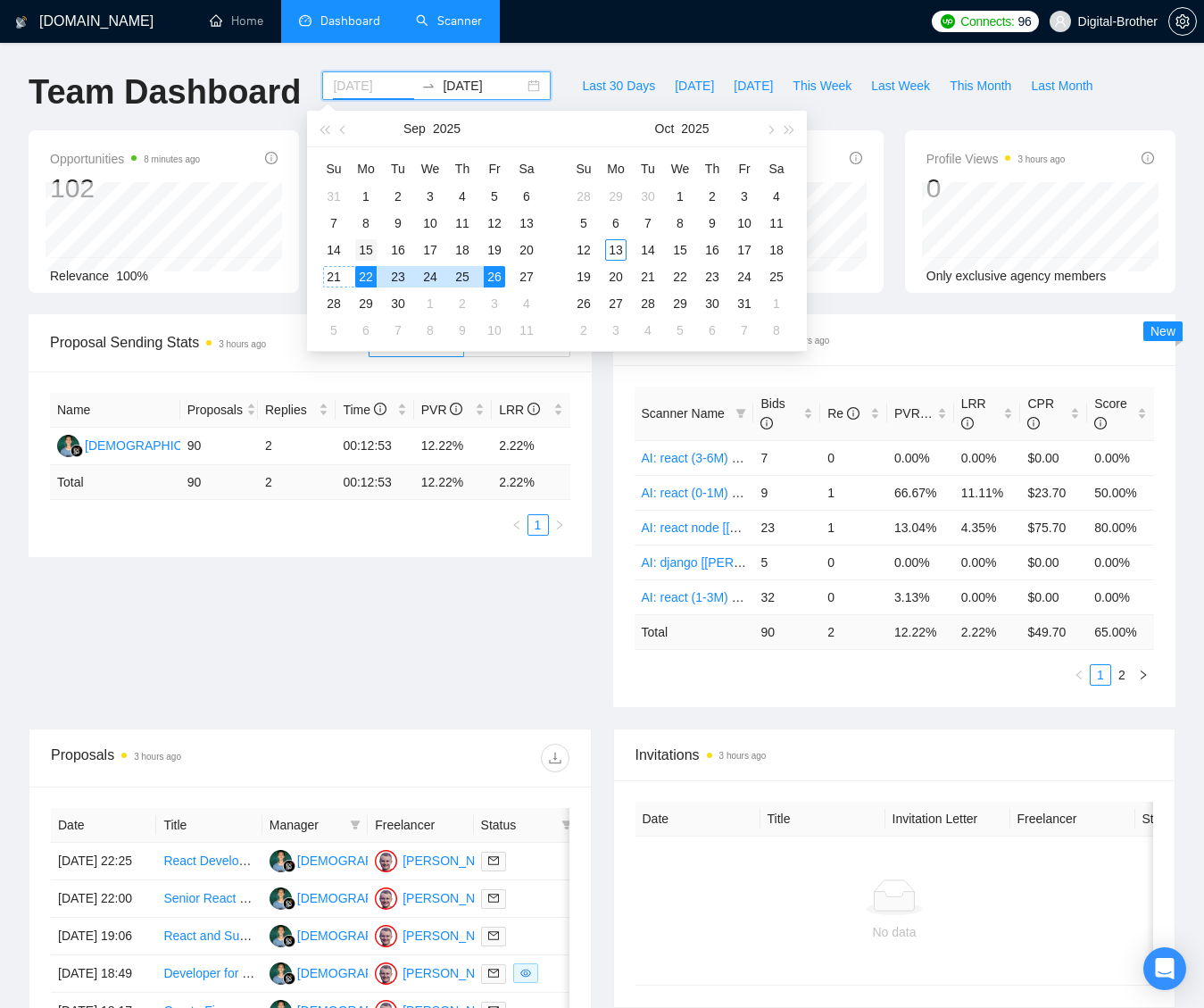
type input "[DATE]"
click at [366, 258] on div "15" at bounding box center [366, 250] width 22 height 22
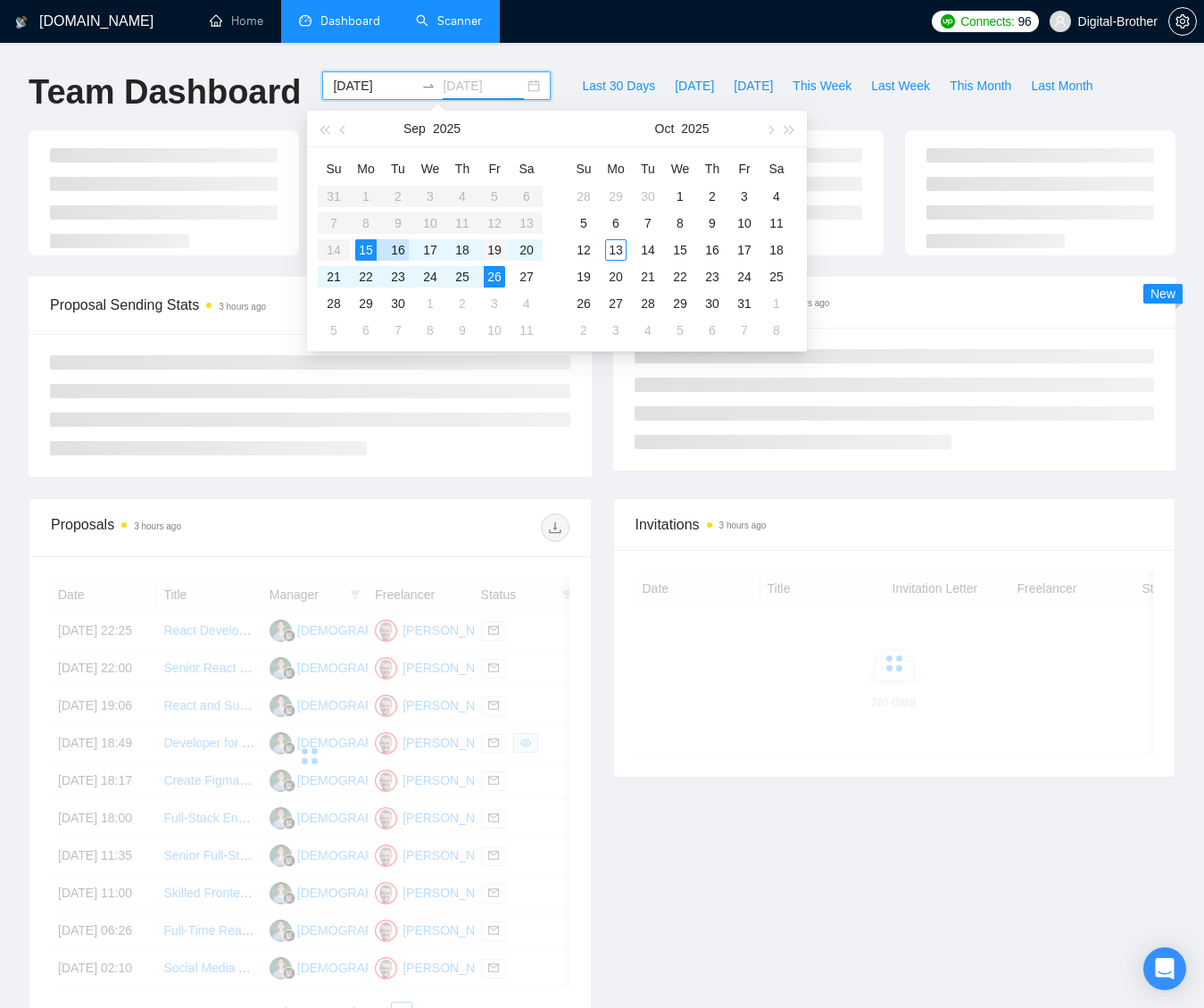
type input "[DATE]"
click at [488, 250] on div "19" at bounding box center [495, 250] width 22 height 22
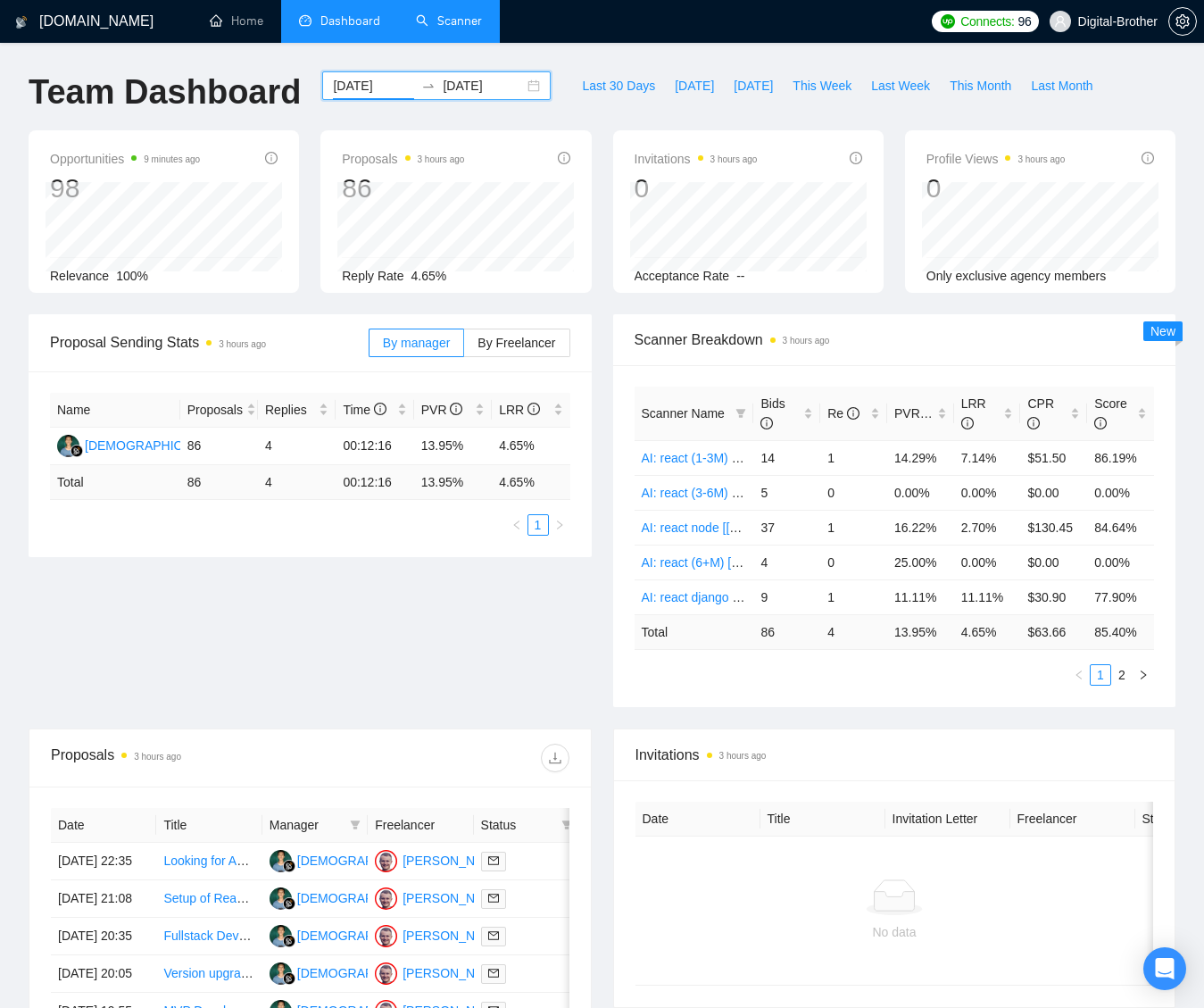
click at [339, 84] on input "[DATE]" at bounding box center [374, 86] width 81 height 20
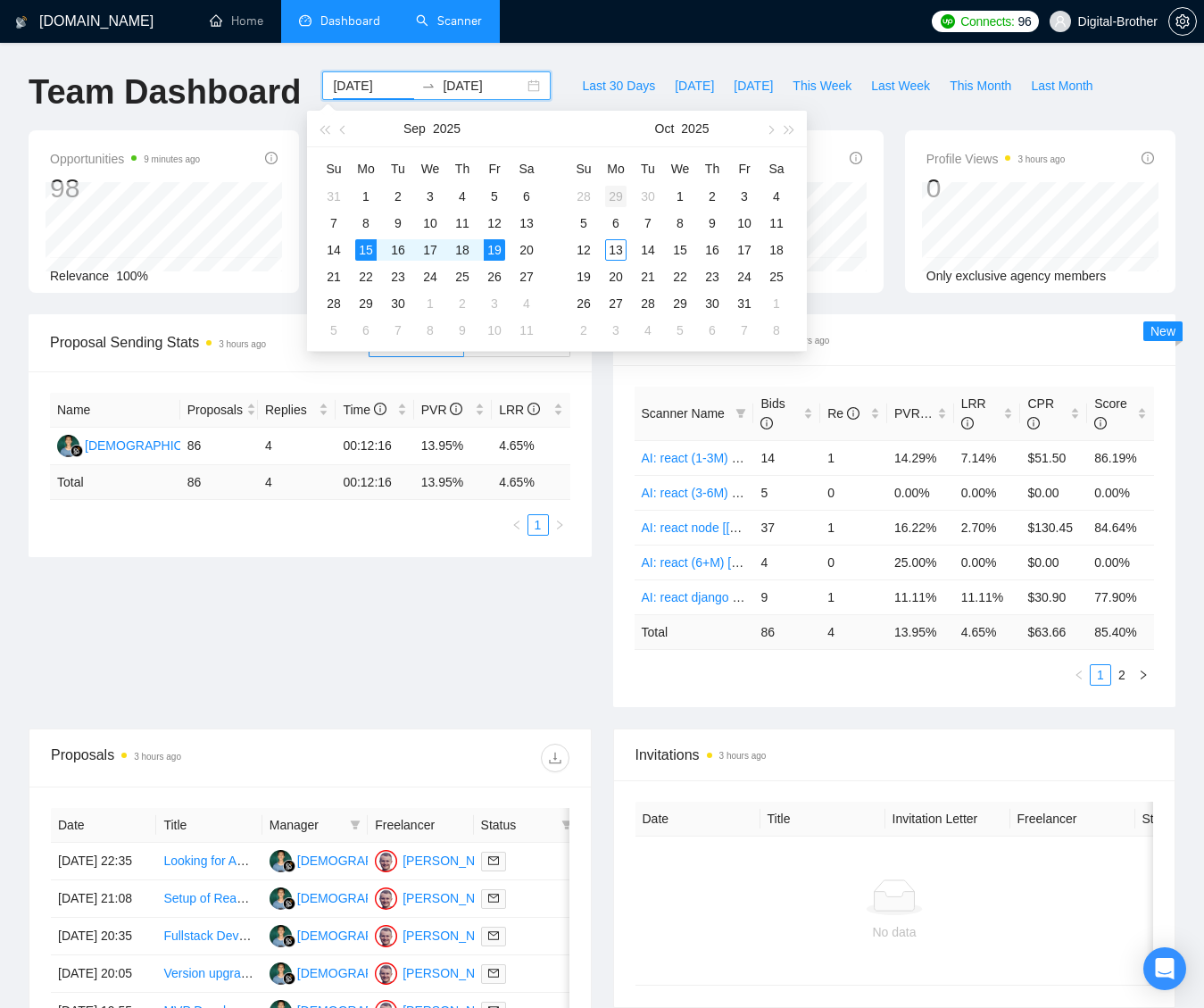
type input "[DATE]"
click at [609, 189] on div "29" at bounding box center [616, 196] width 22 height 22
type input "[DATE]"
click at [582, 223] on div "5" at bounding box center [583, 223] width 22 height 22
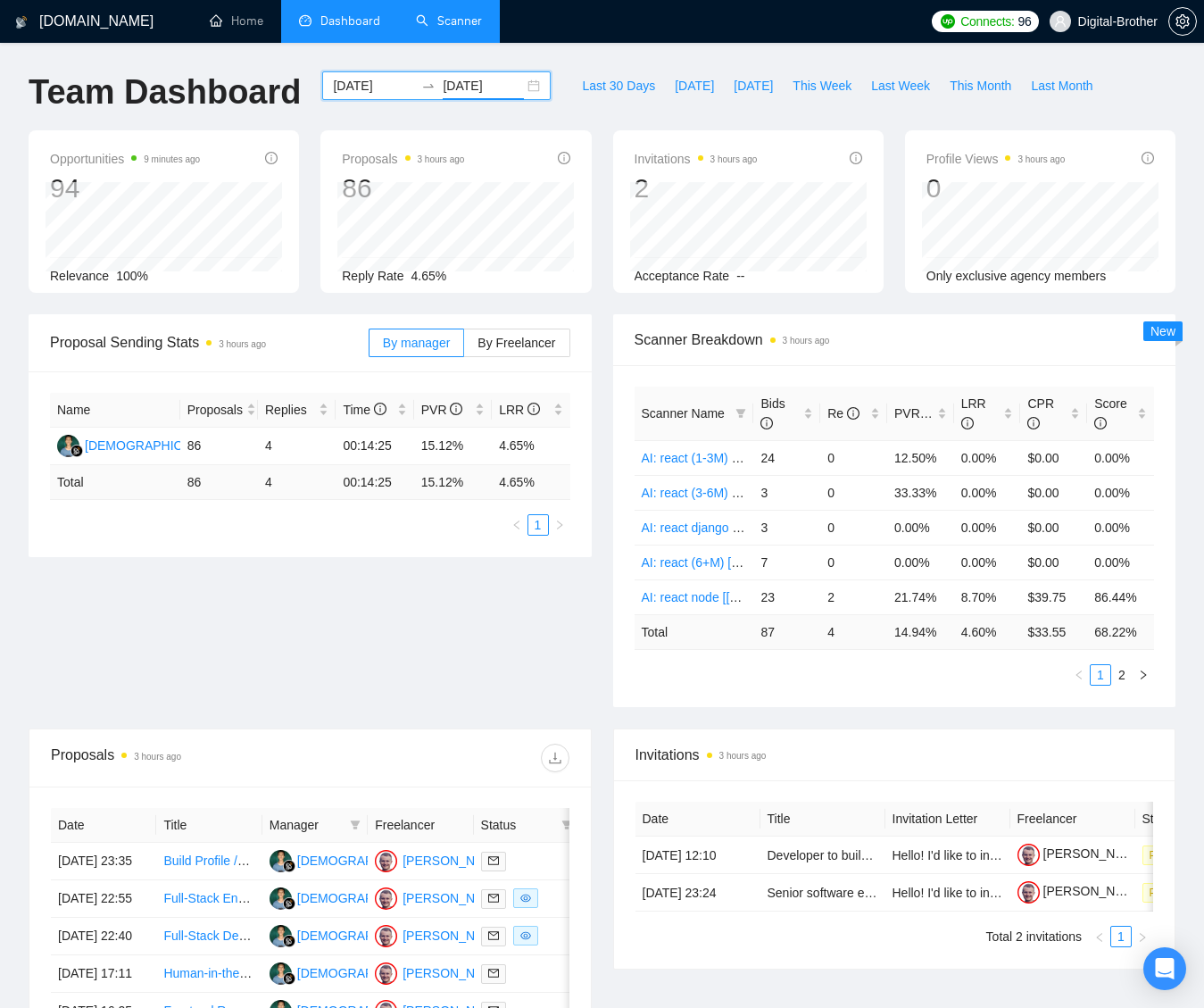
click at [366, 81] on input "[DATE]" at bounding box center [374, 86] width 81 height 20
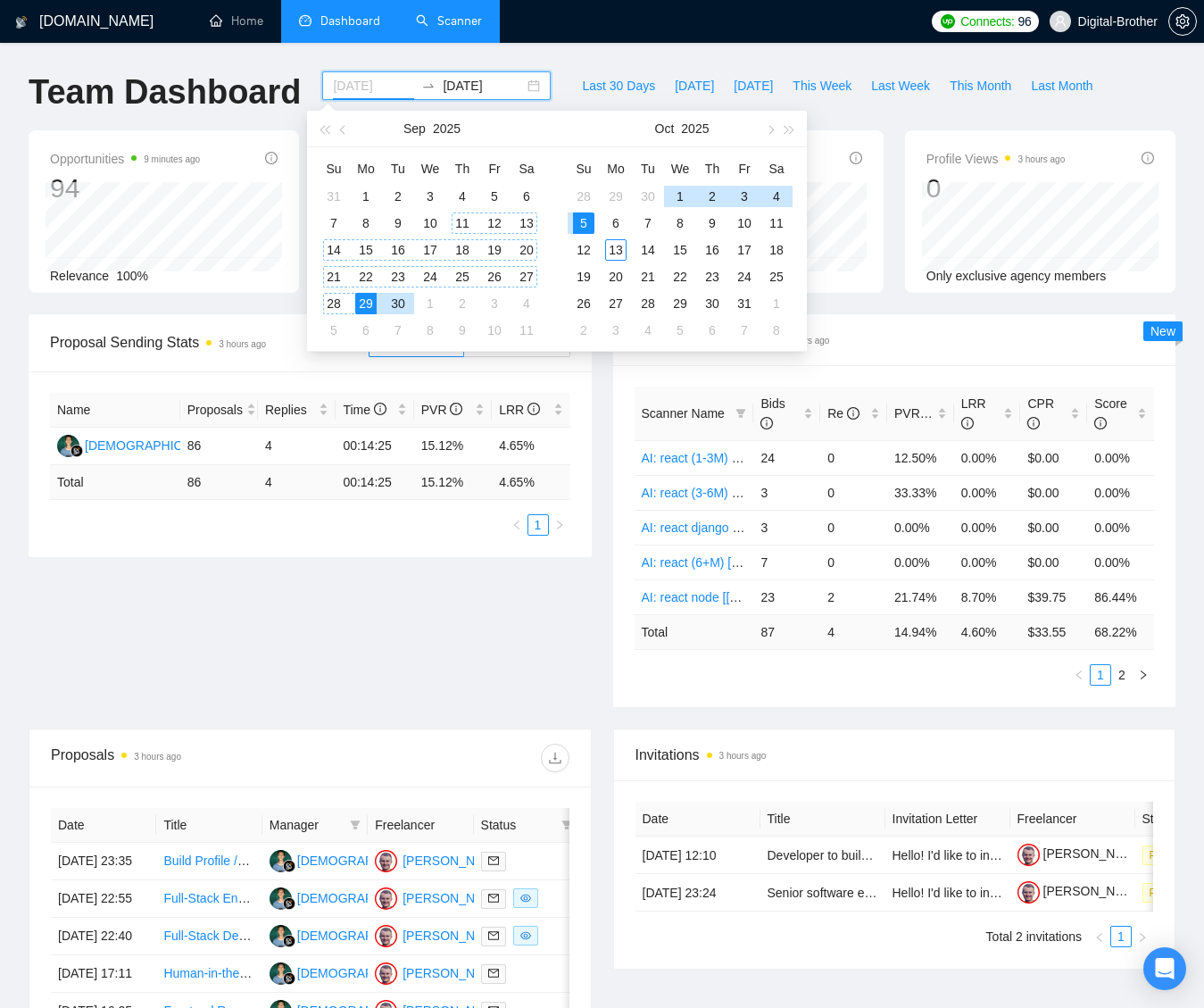
type input "[DATE]"
click at [417, 610] on div "Proposal Sending Stats 3 hours ago By manager By Freelancer Name Proposals Repl…" at bounding box center [602, 521] width 1169 height 414
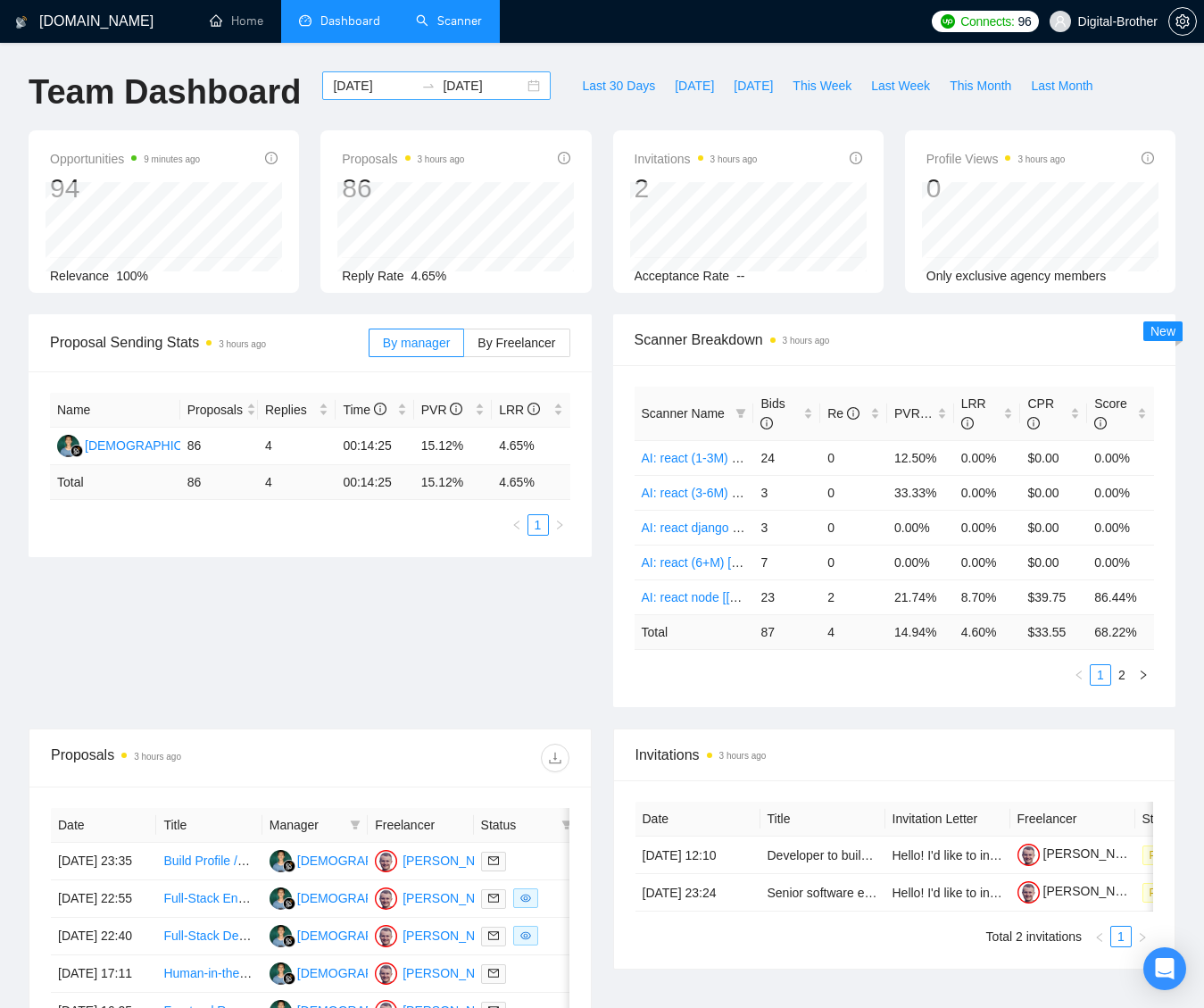
click at [445, 91] on input "[DATE]" at bounding box center [483, 86] width 81 height 20
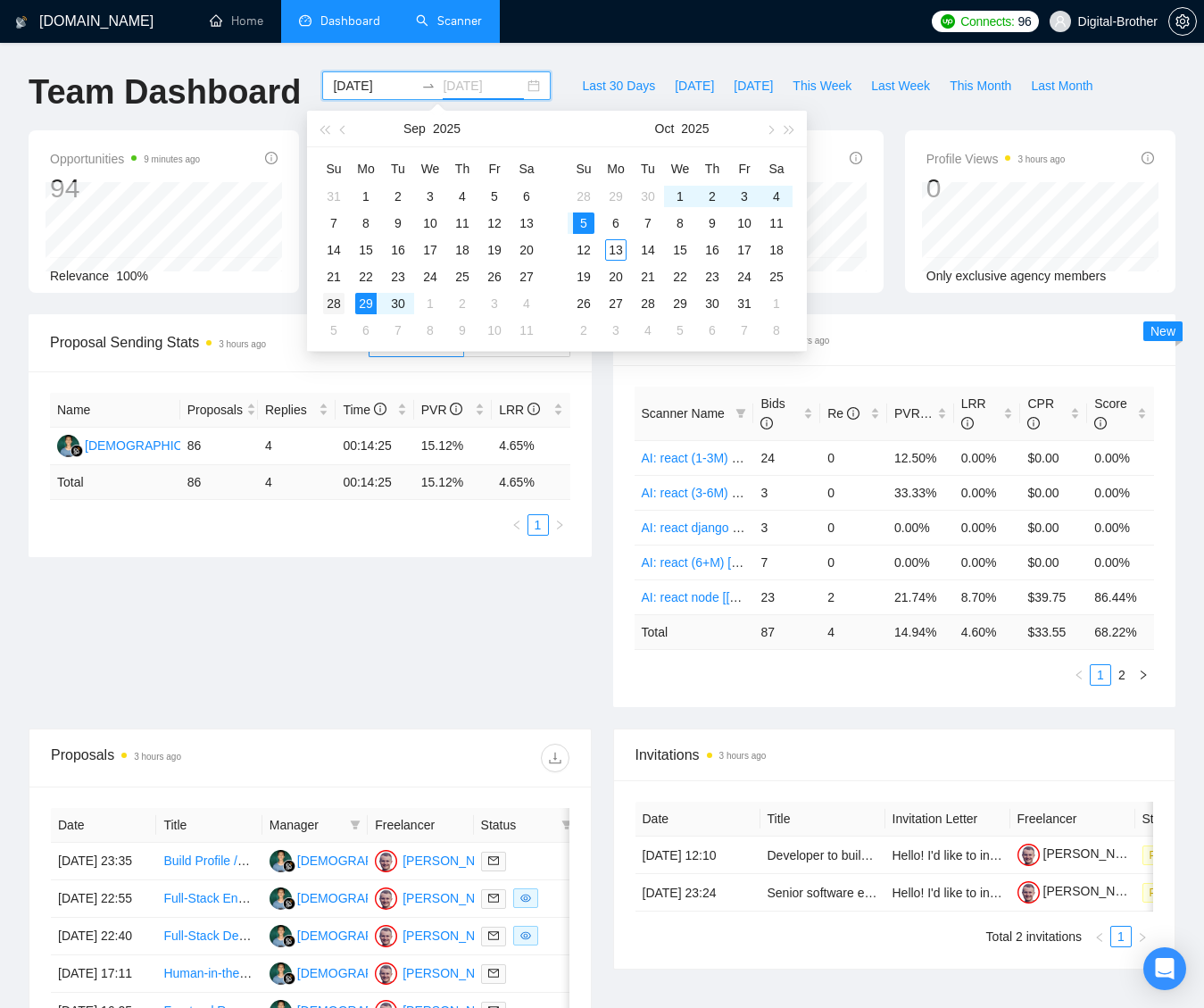
type input "[DATE]"
click at [332, 296] on div "28" at bounding box center [334, 304] width 22 height 22
click at [368, 276] on div "22" at bounding box center [366, 277] width 22 height 22
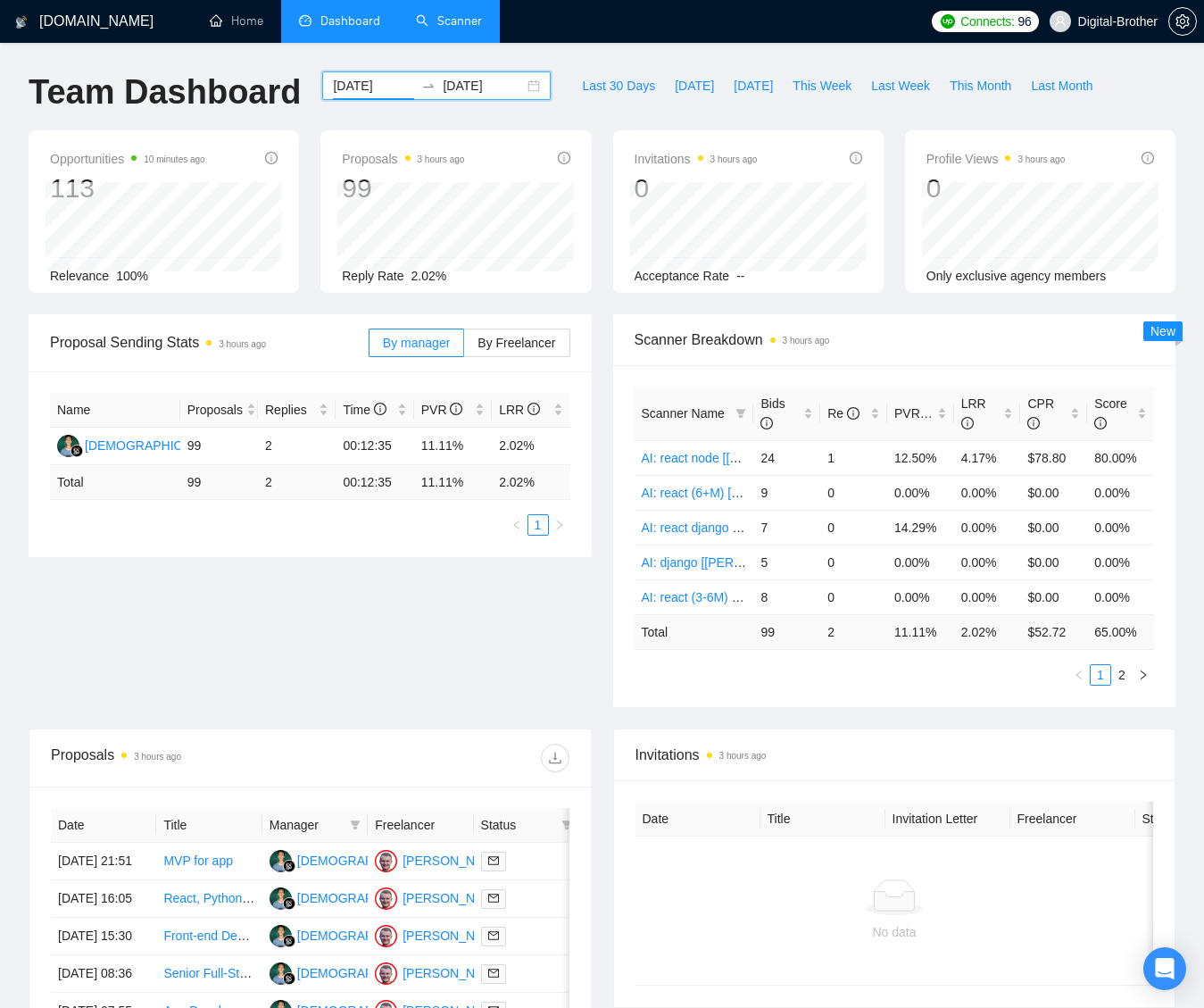
click at [338, 84] on input "[DATE]" at bounding box center [374, 86] width 81 height 20
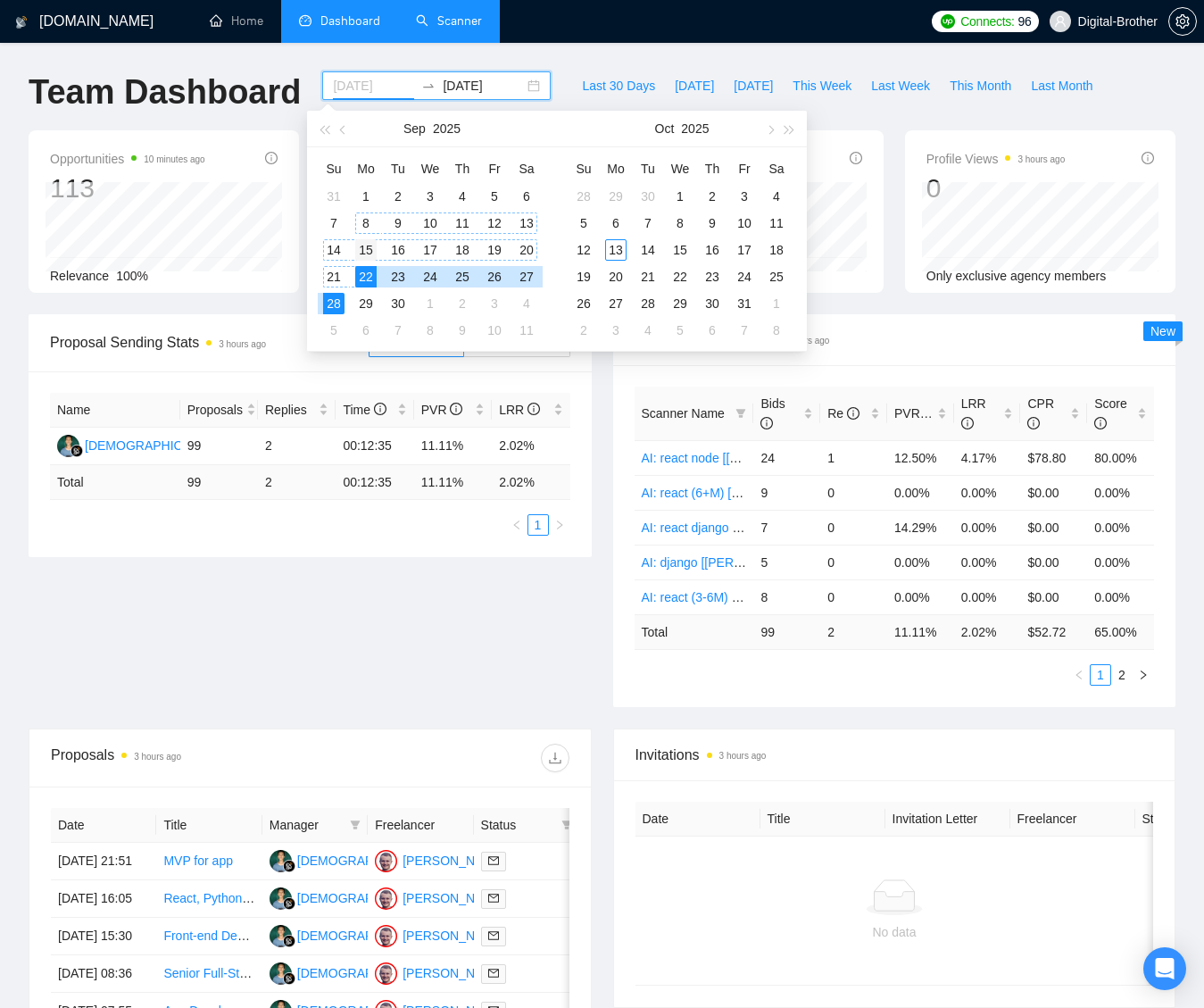
type input "[DATE]"
click at [364, 243] on div "15" at bounding box center [366, 250] width 22 height 22
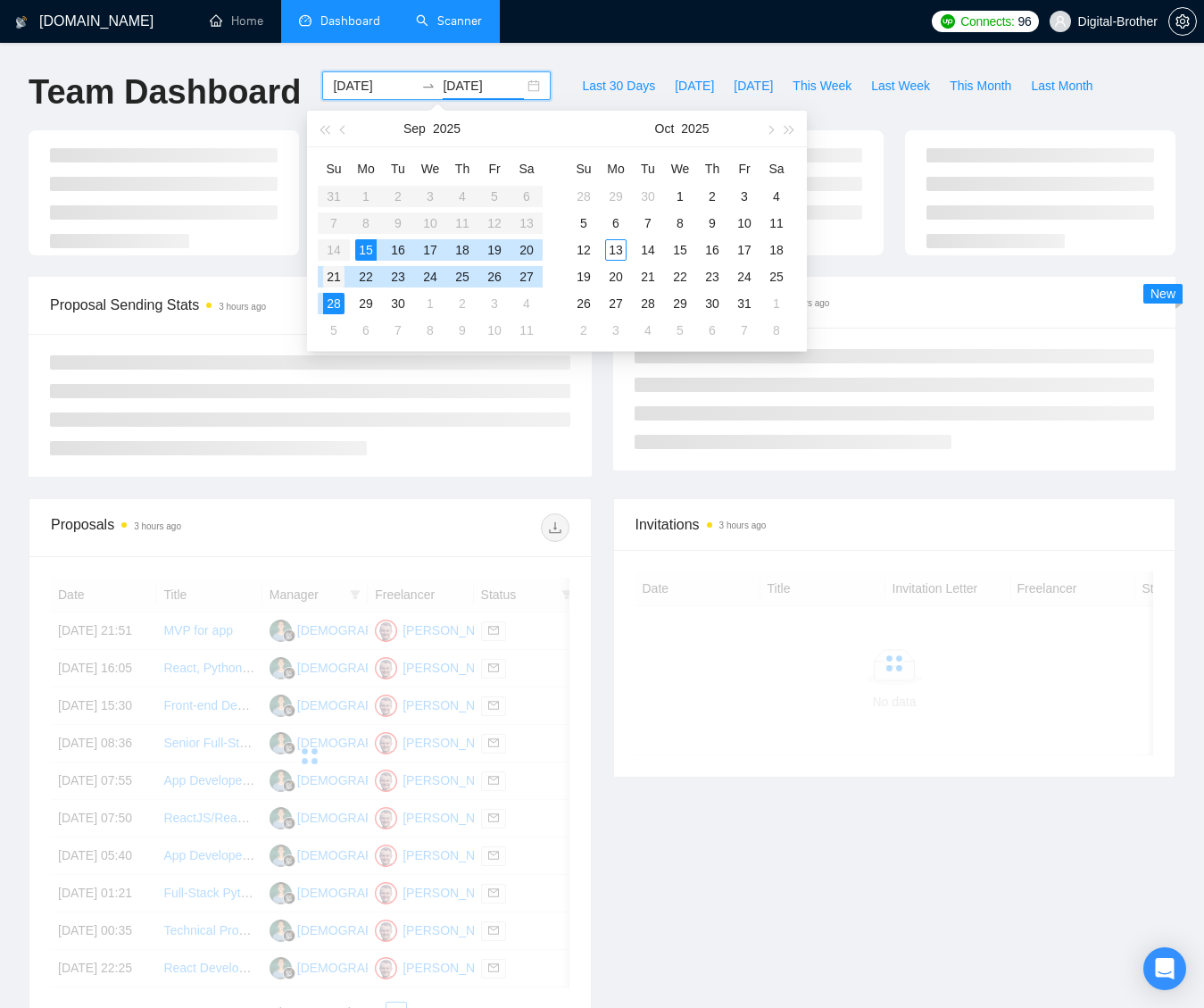
type input "[DATE]"
click at [330, 271] on div "21" at bounding box center [334, 277] width 22 height 22
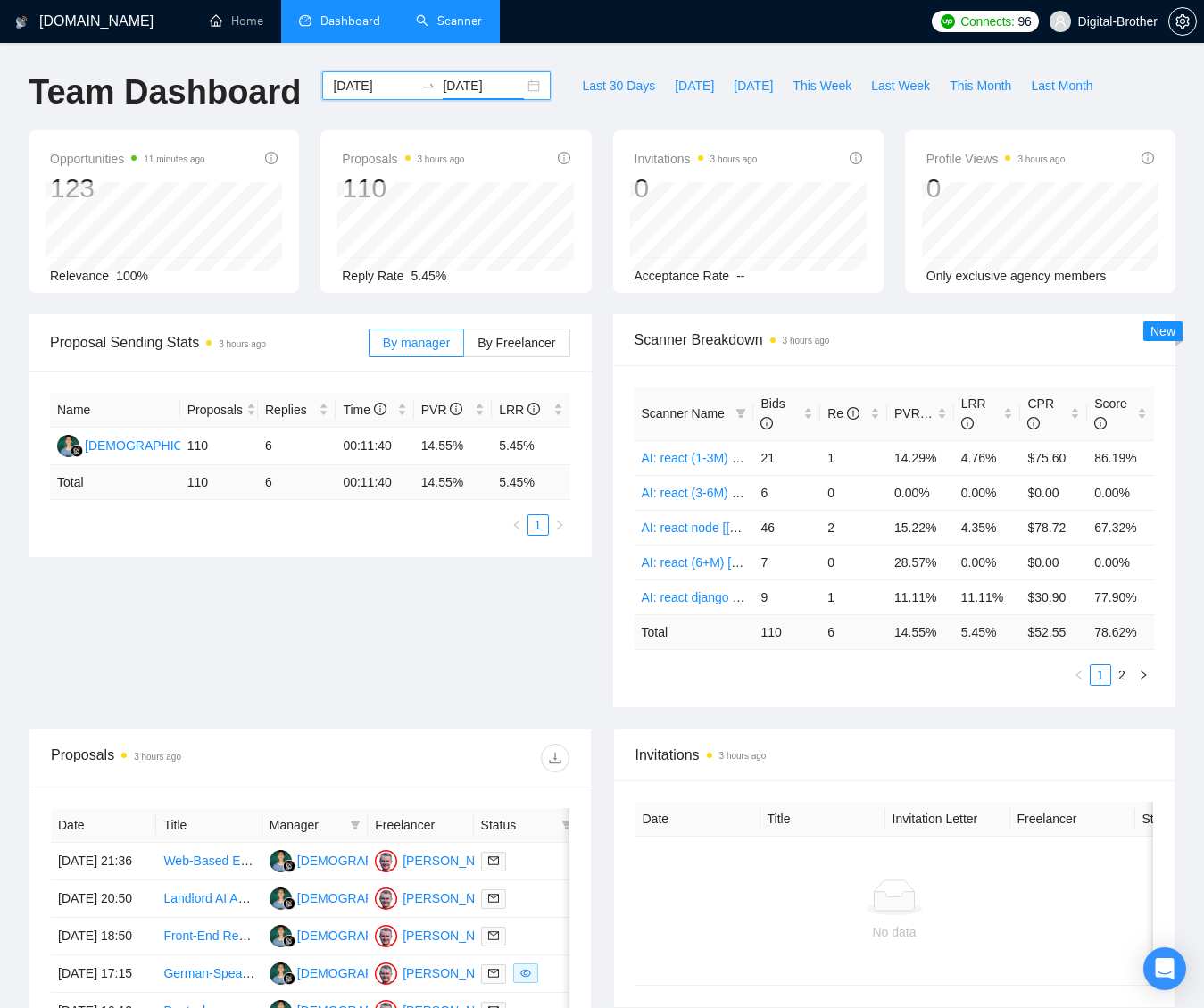
click at [358, 83] on input "[DATE]" at bounding box center [374, 86] width 81 height 20
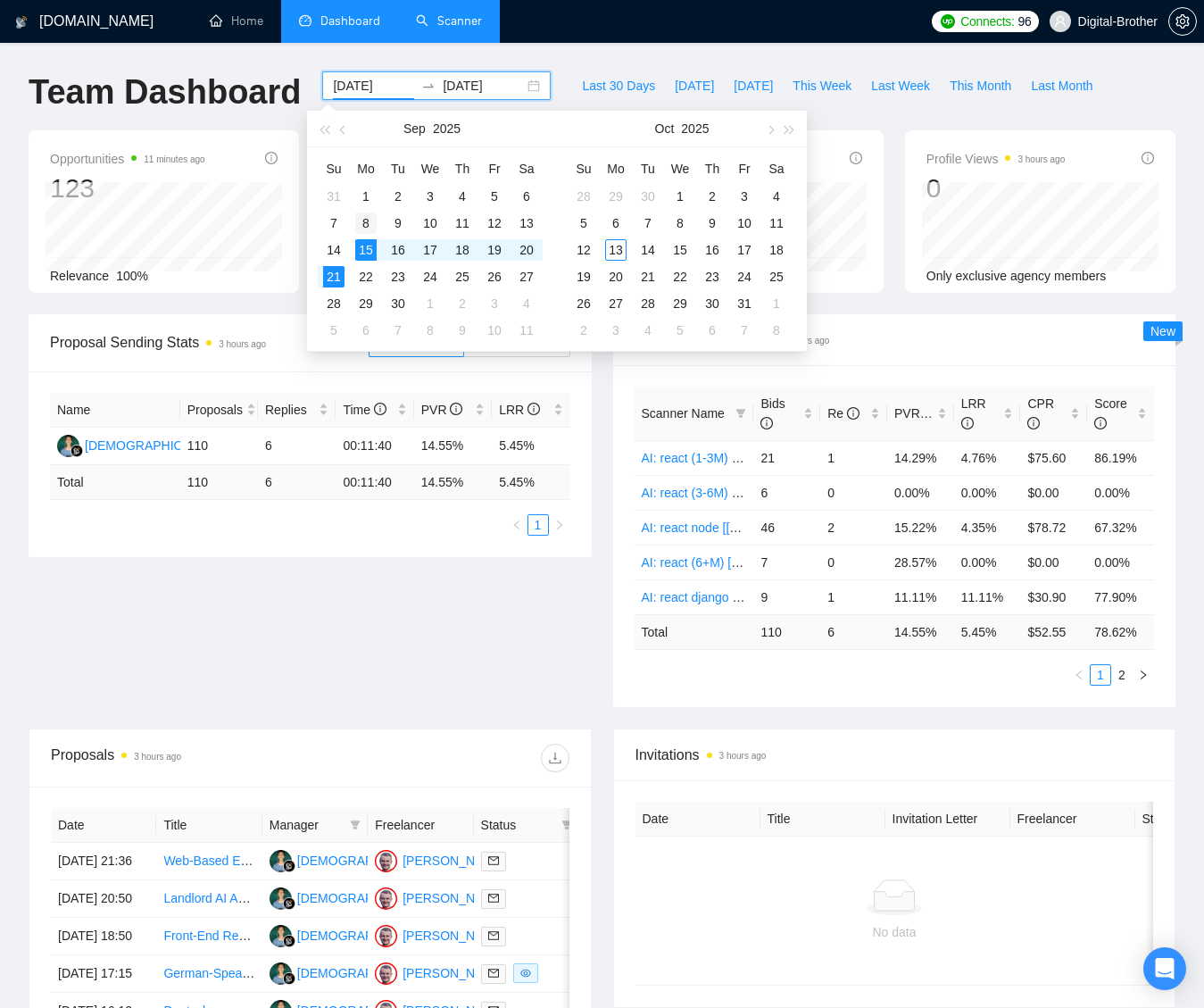
type input "[DATE]"
click at [363, 217] on div "8" at bounding box center [366, 223] width 22 height 22
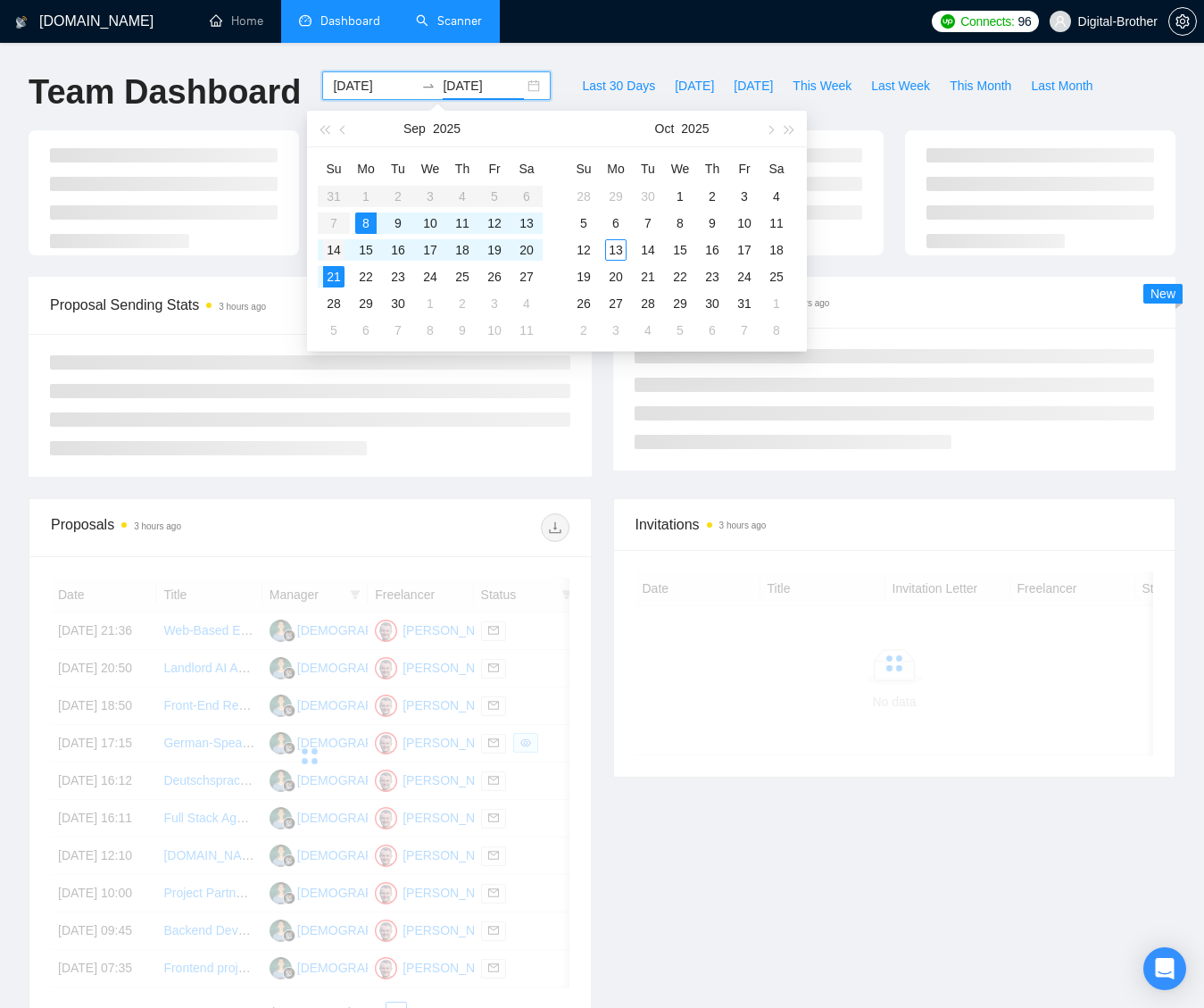
type input "[DATE]"
click at [332, 242] on div "14" at bounding box center [334, 250] width 22 height 22
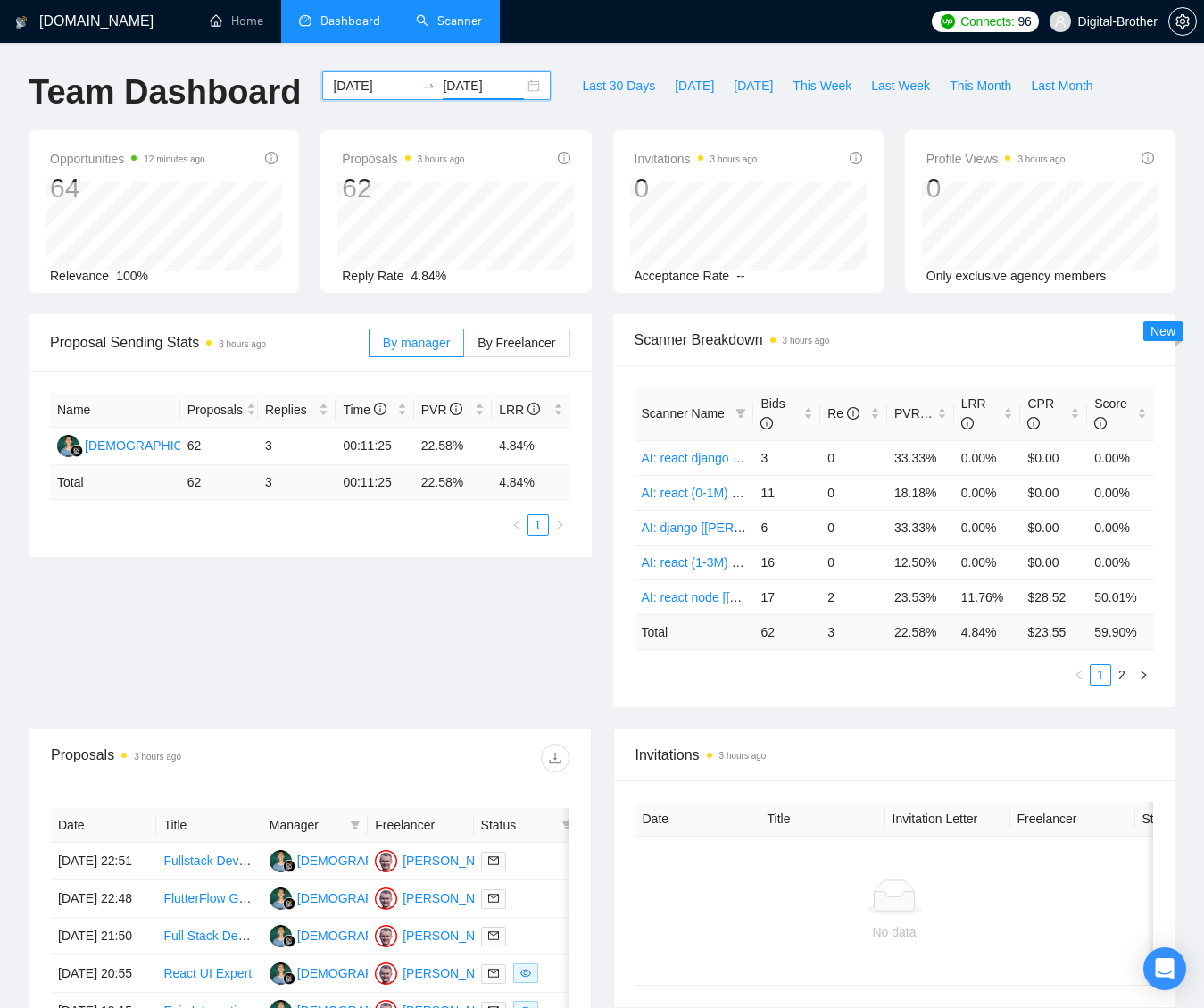
click at [354, 90] on input "[DATE]" at bounding box center [374, 86] width 81 height 20
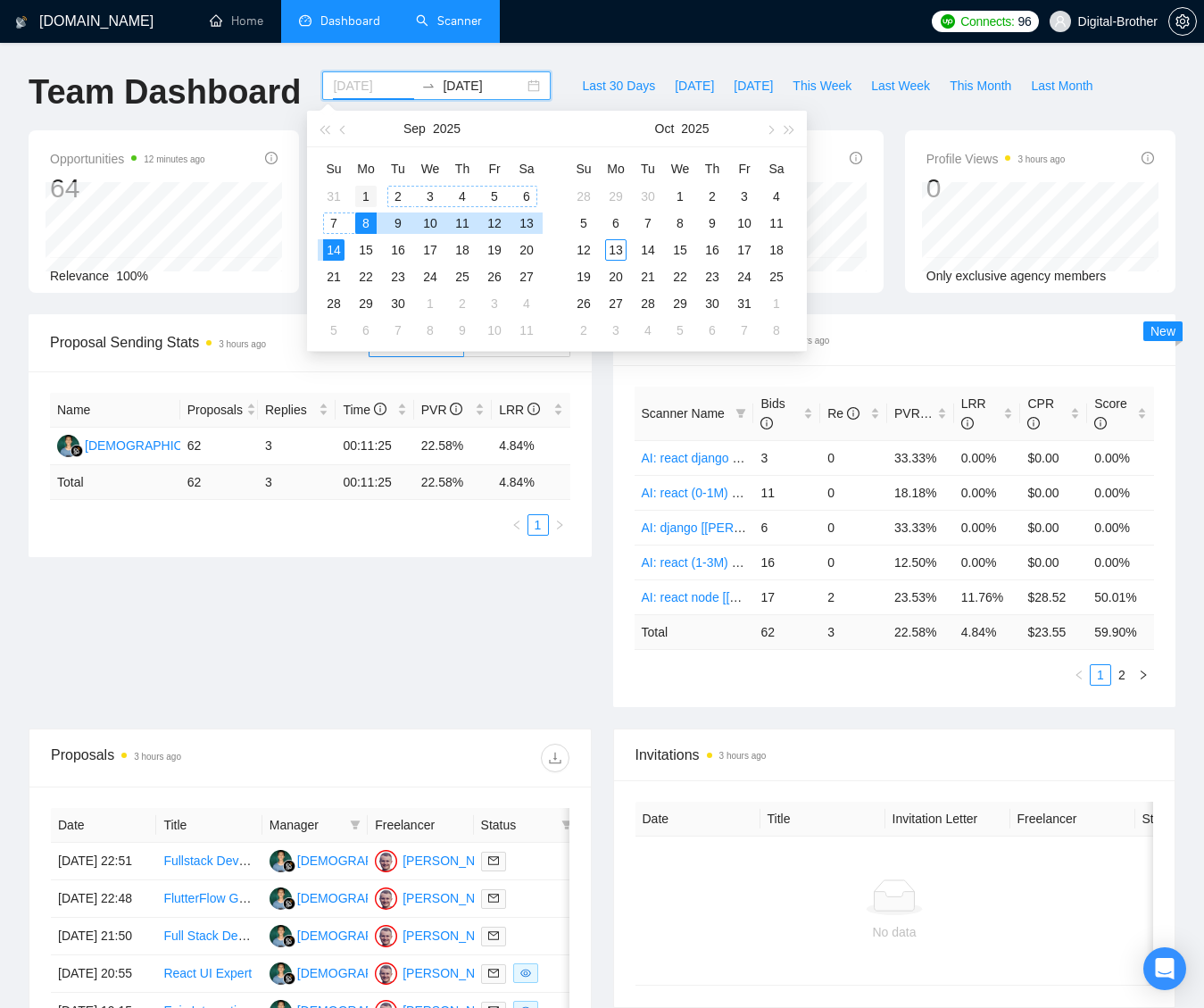
type input "[DATE]"
click at [368, 196] on div "1" at bounding box center [366, 196] width 22 height 22
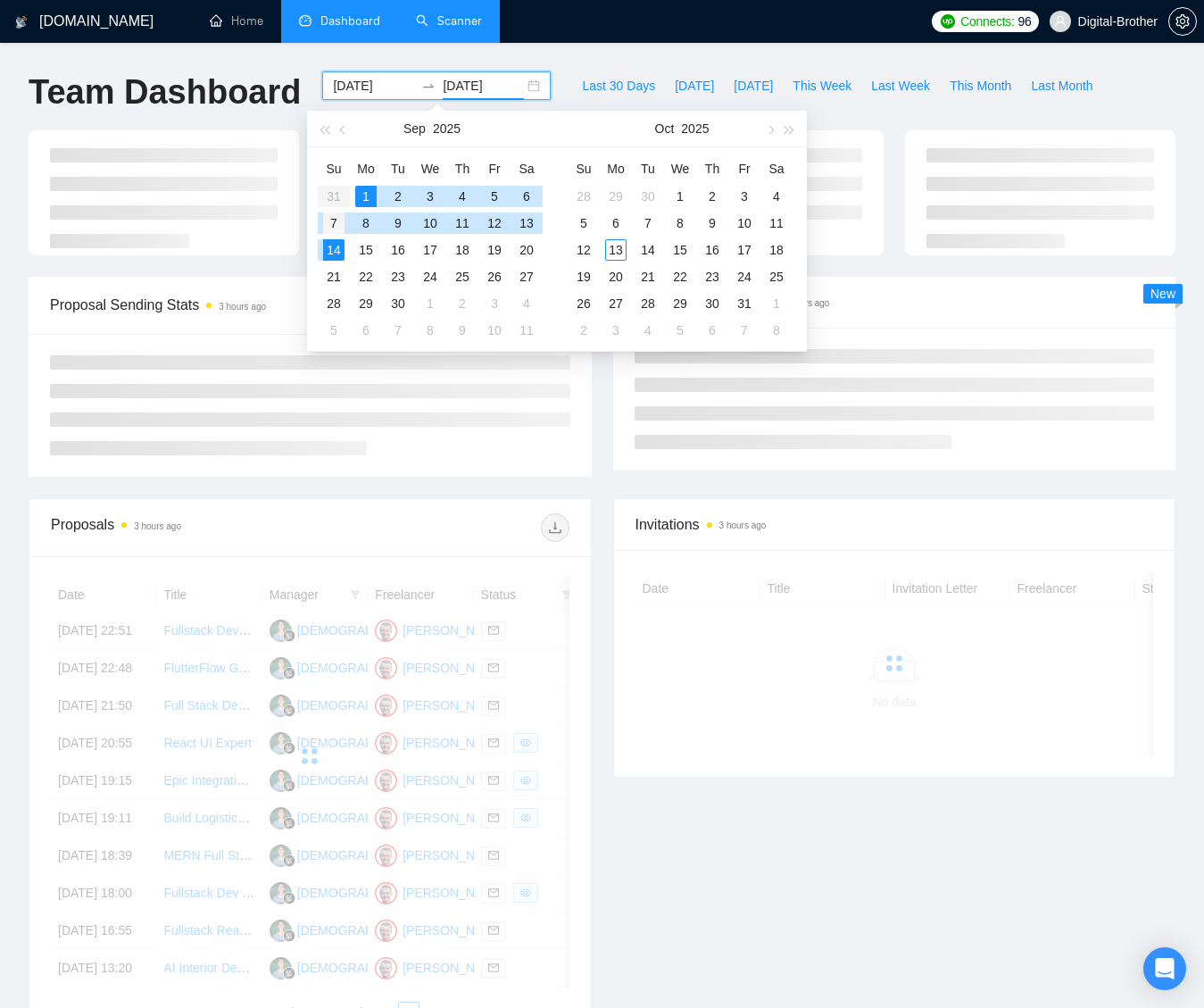
type input "[DATE]"
click at [335, 216] on div "7" at bounding box center [334, 223] width 22 height 22
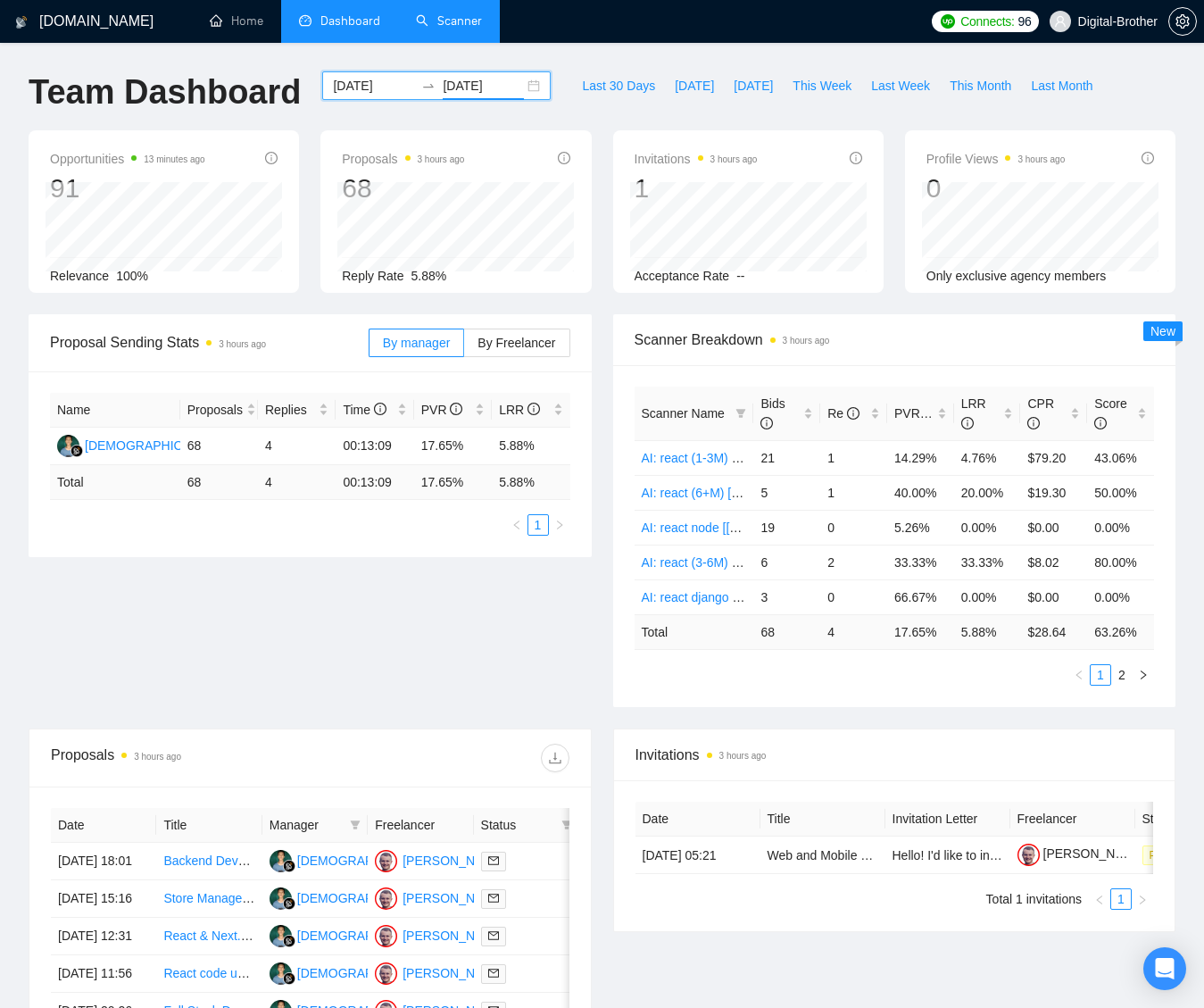
click at [346, 82] on input "[DATE]" at bounding box center [374, 86] width 81 height 20
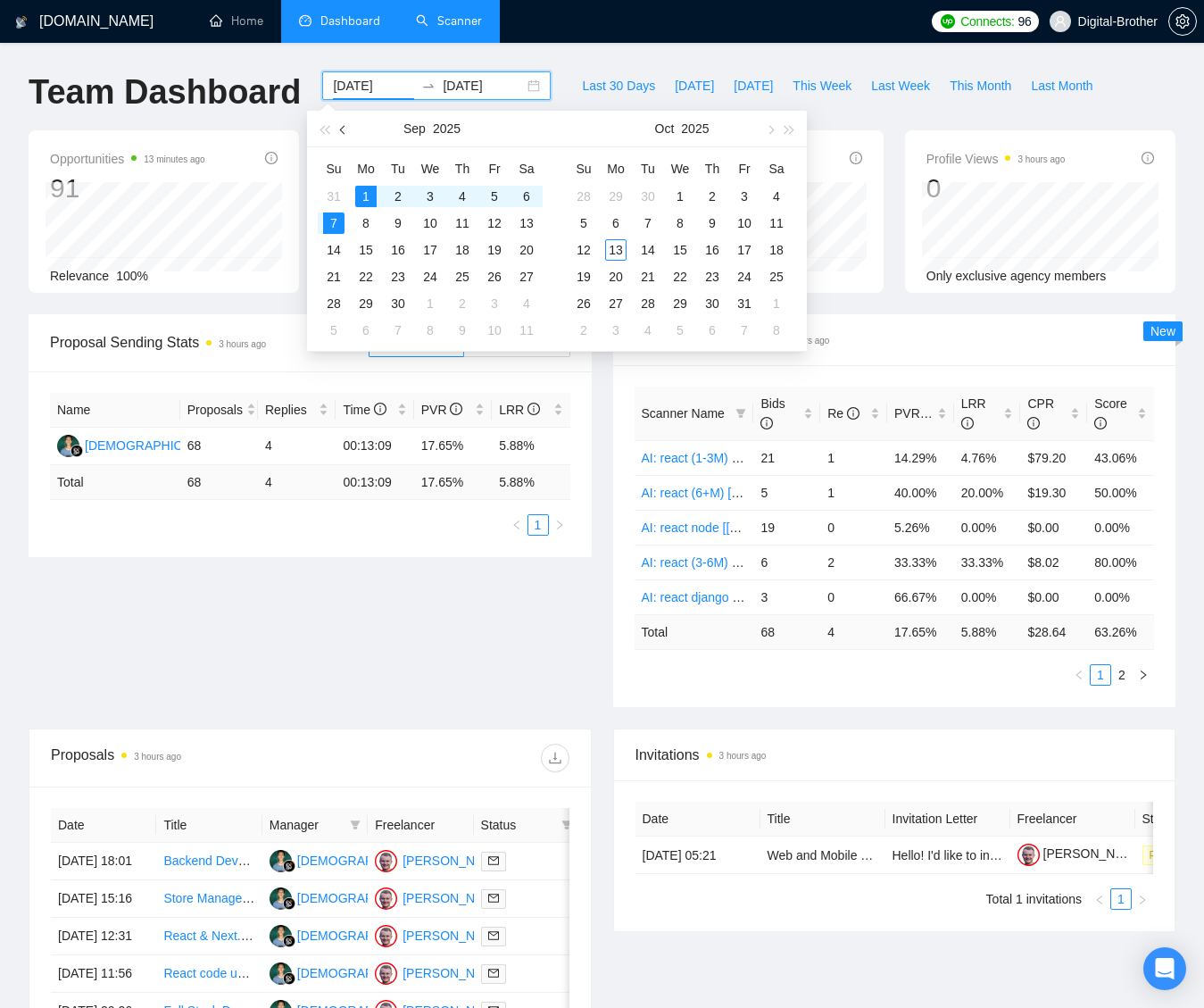
click at [344, 121] on button "button" at bounding box center [344, 128] width 20 height 35
type input "[DATE]"
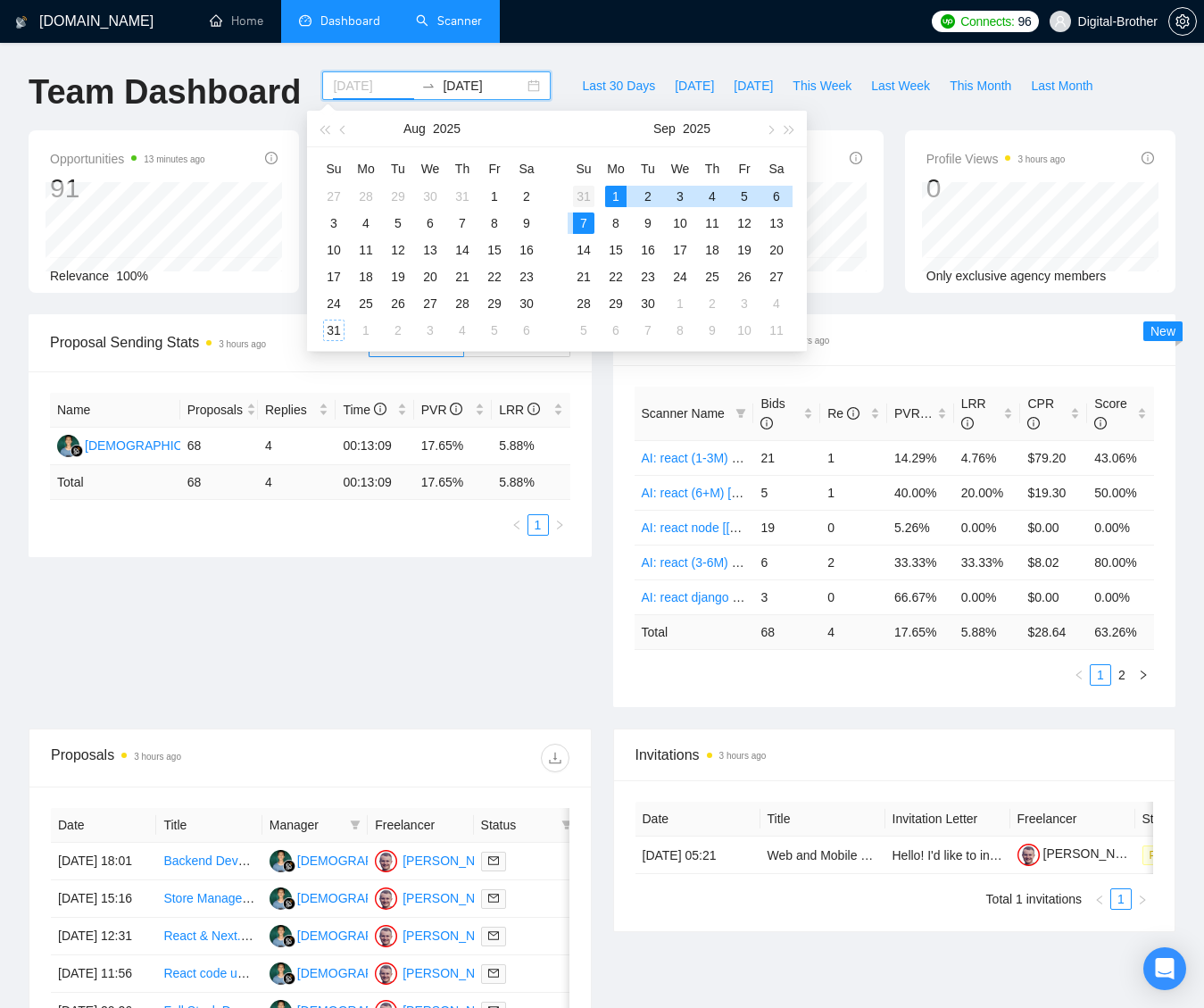
click at [578, 196] on div "31" at bounding box center [583, 196] width 22 height 22
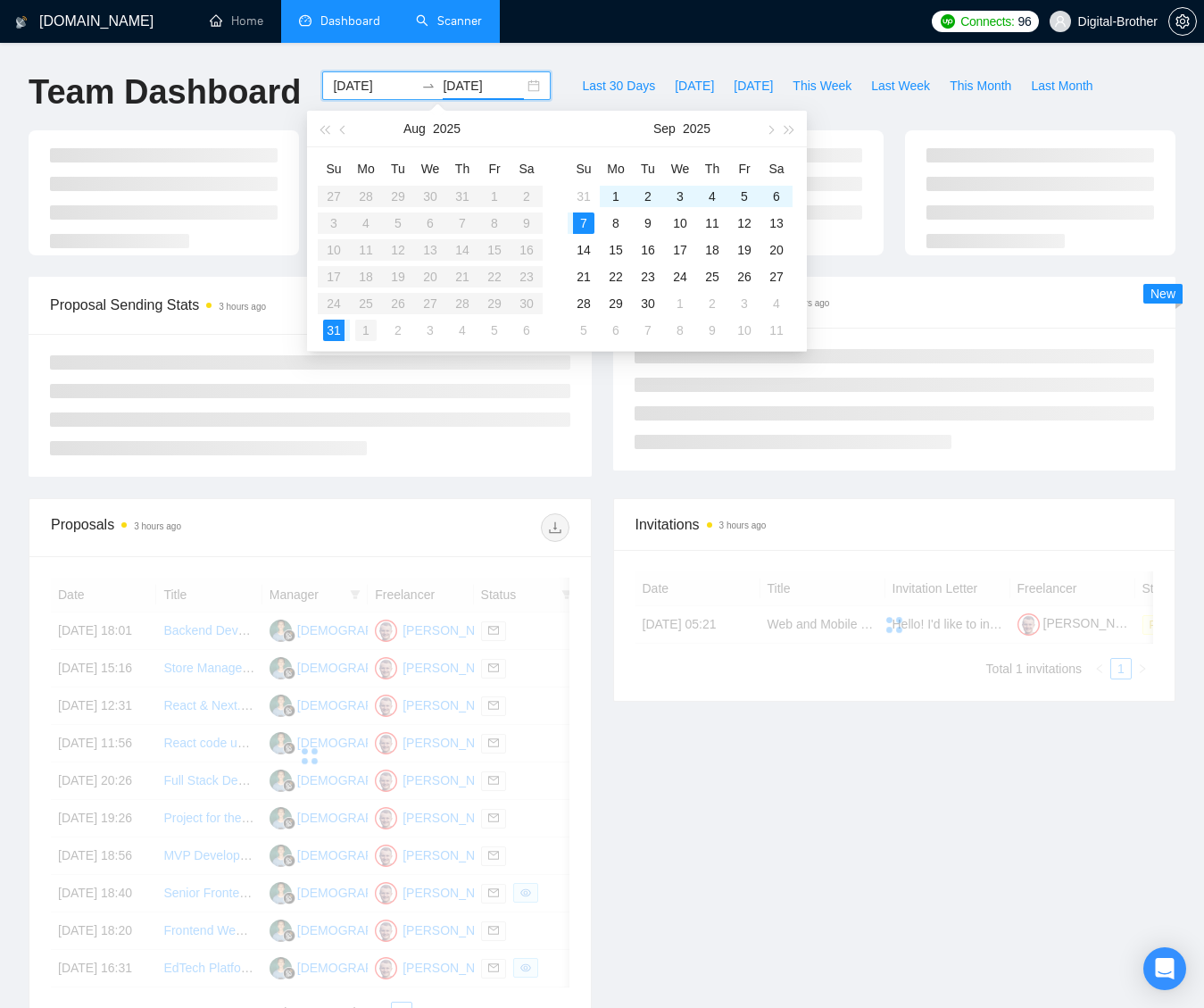
type input "[DATE]"
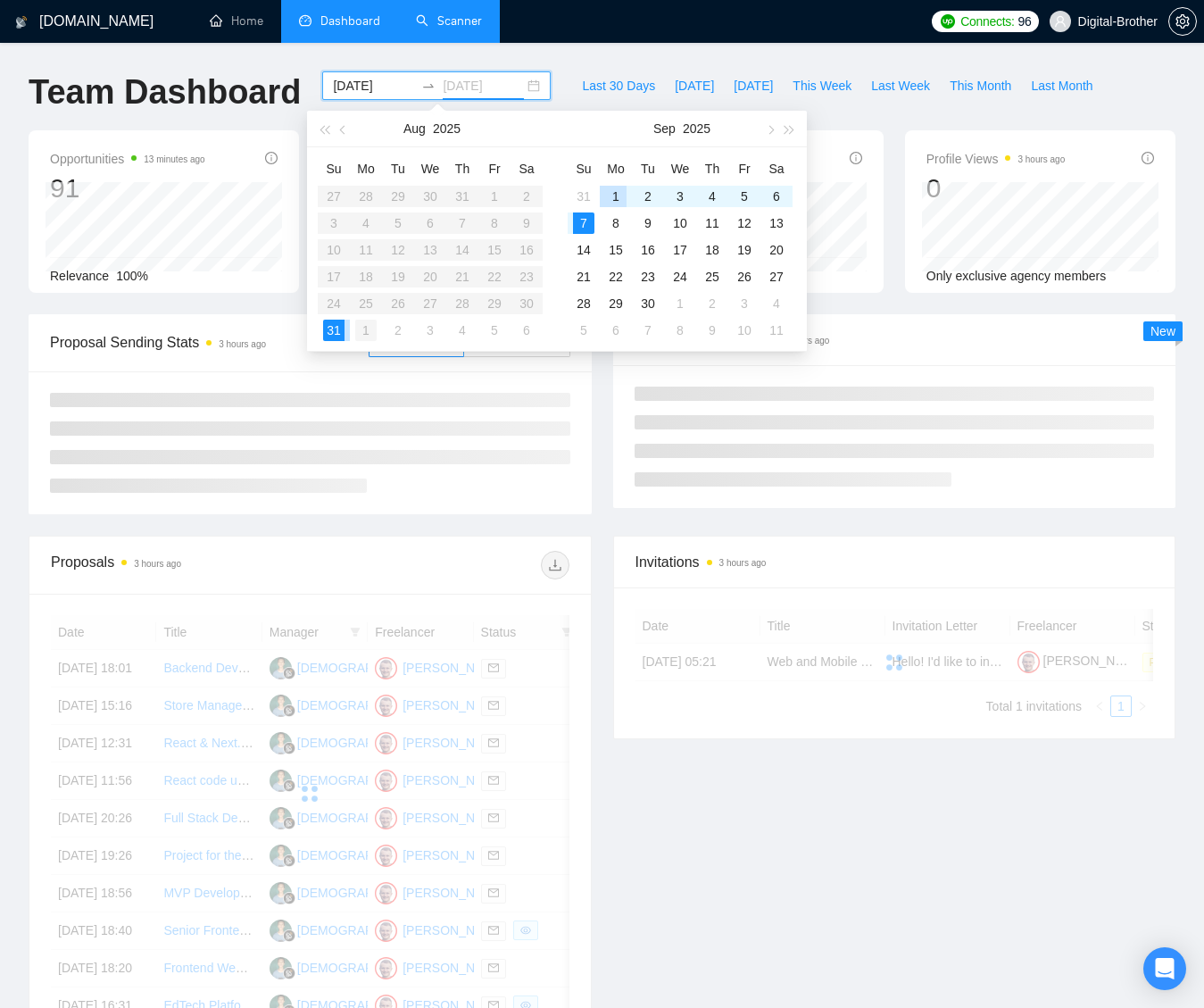
click at [361, 327] on div "1" at bounding box center [366, 330] width 22 height 22
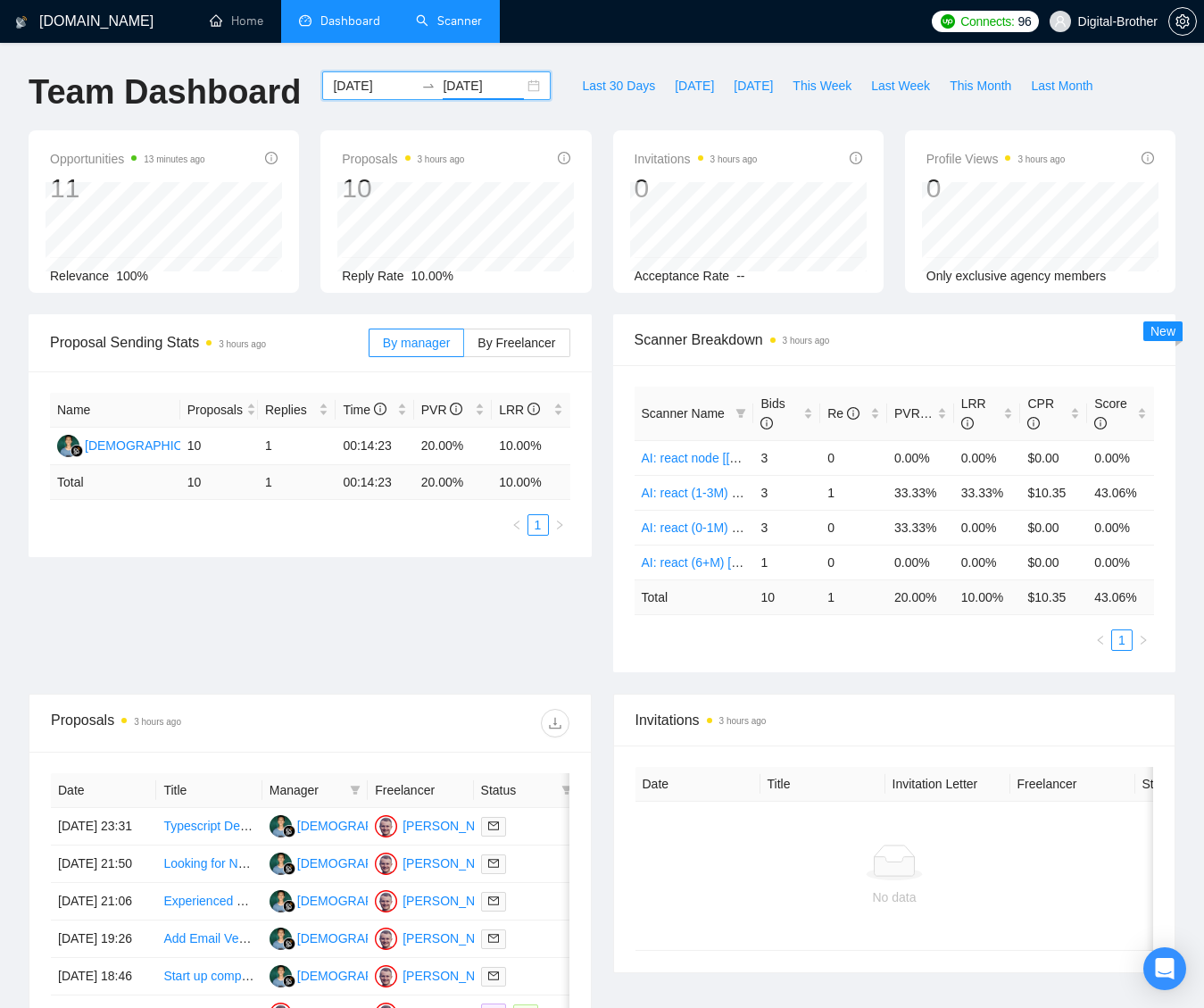
click at [353, 83] on input "[DATE]" at bounding box center [374, 86] width 81 height 20
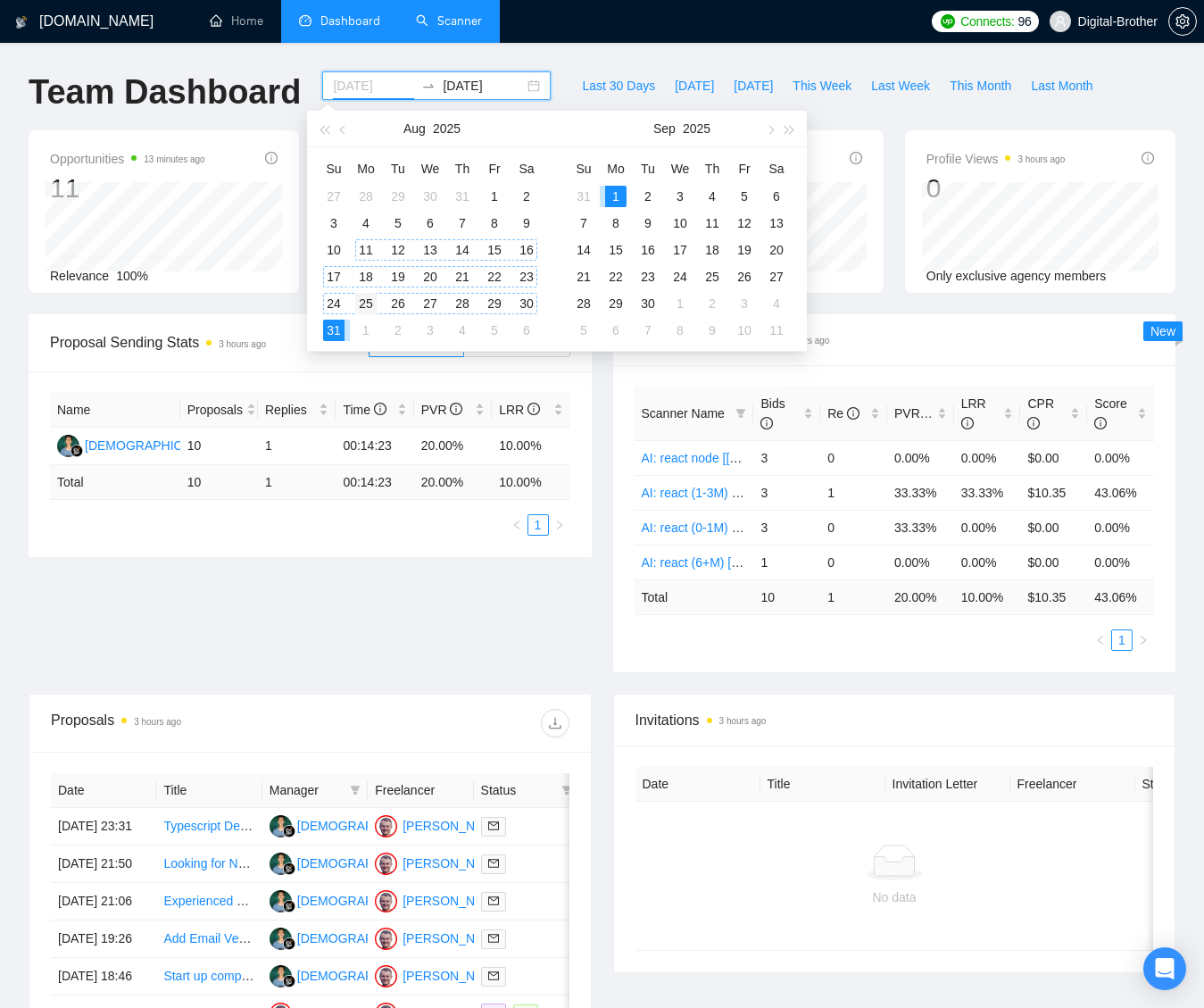
type input "[DATE]"
click at [367, 297] on div "25" at bounding box center [366, 304] width 22 height 22
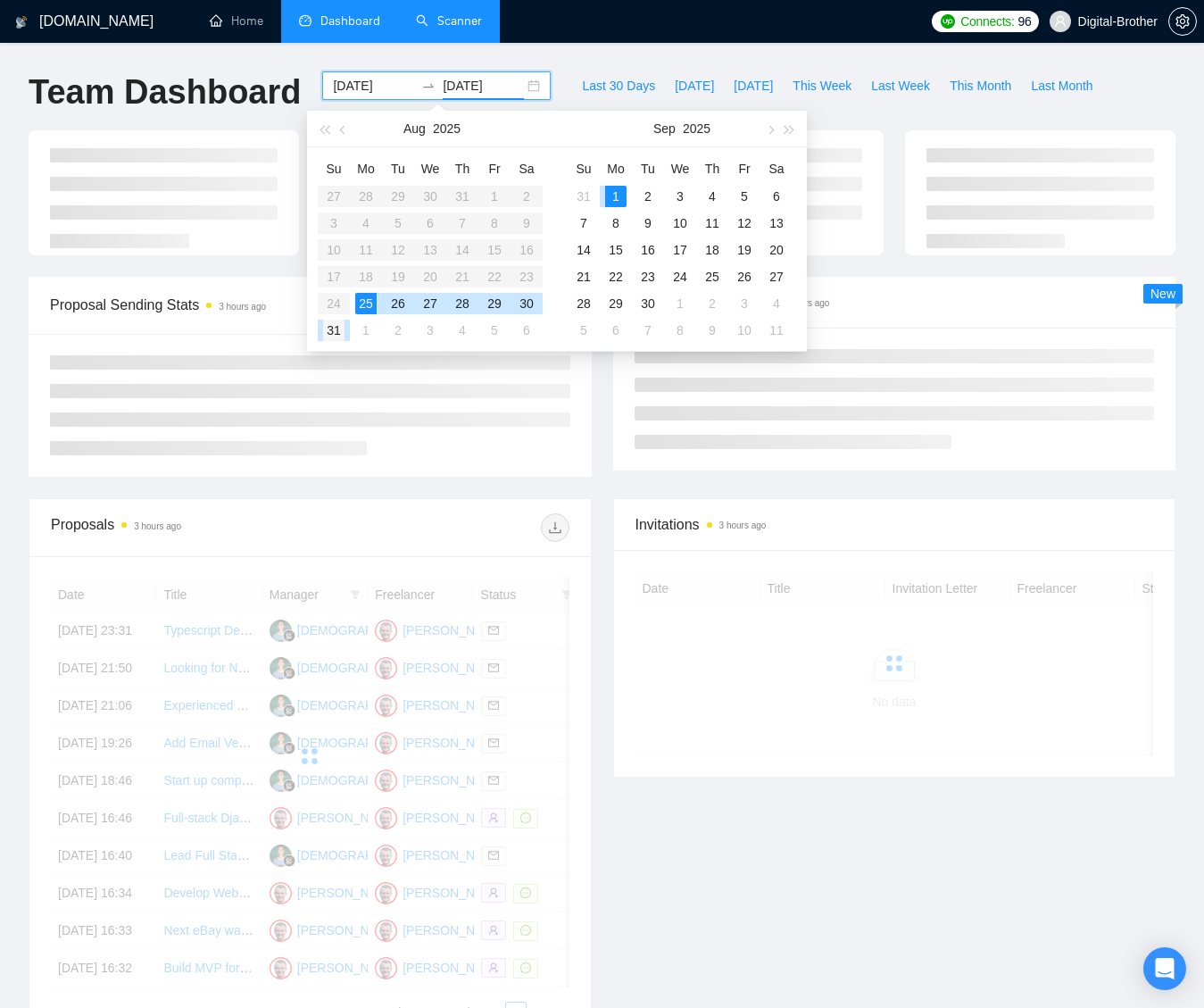
type input "[DATE]"
click at [336, 321] on div "31" at bounding box center [334, 330] width 22 height 22
